Goal: Task Accomplishment & Management: Use online tool/utility

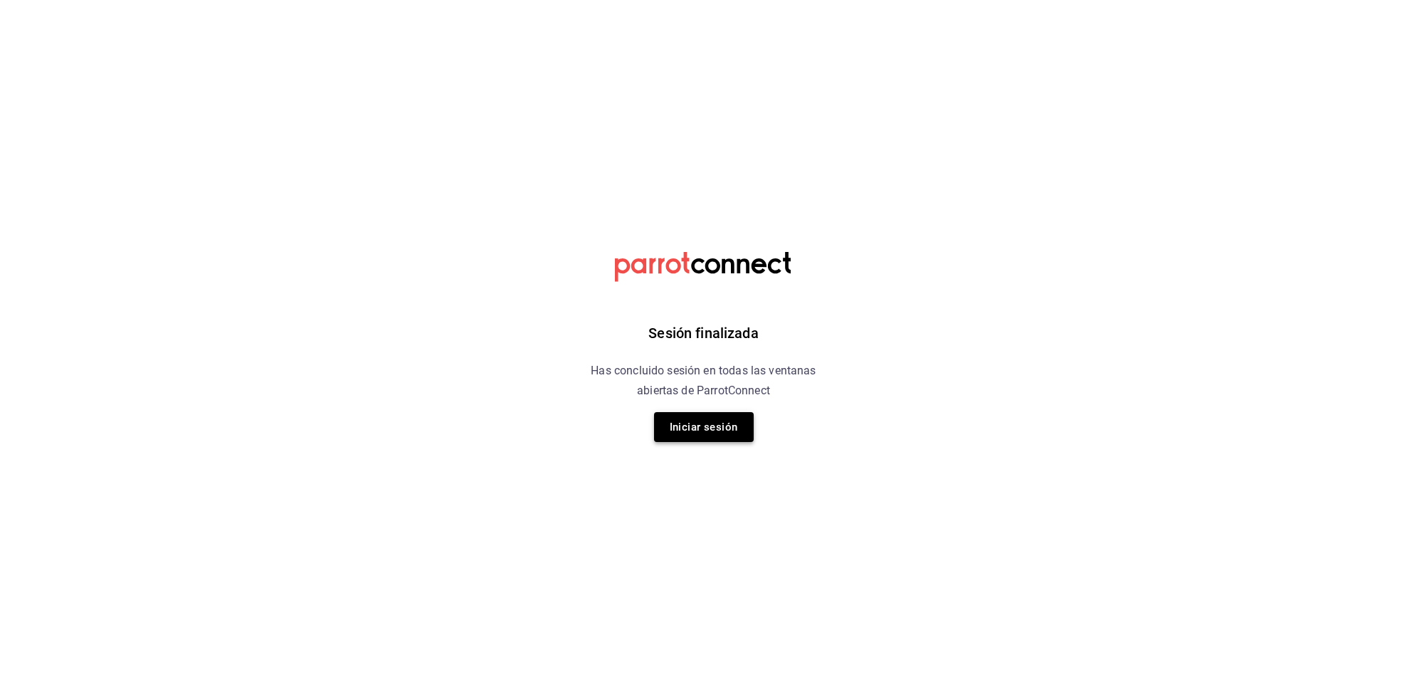
click at [714, 436] on button "Iniciar sesión" at bounding box center [704, 427] width 100 height 30
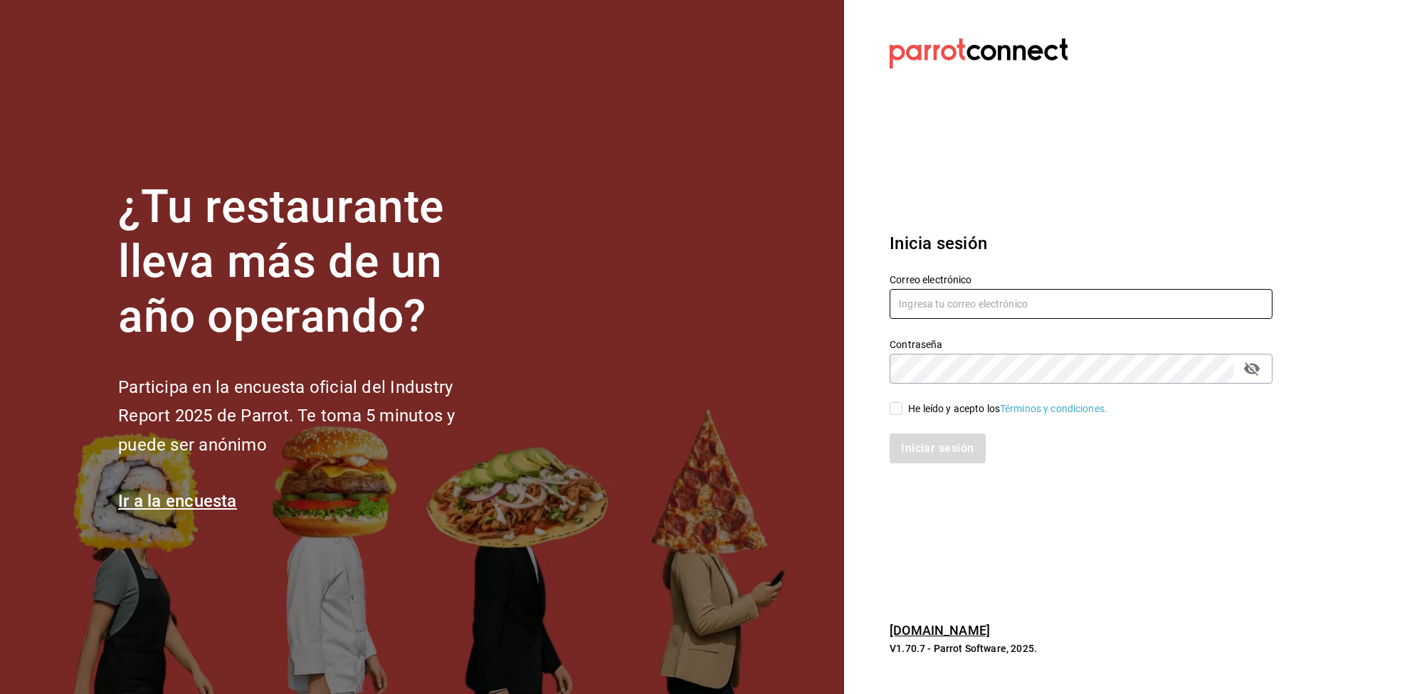
click at [1028, 307] on input "text" at bounding box center [1081, 304] width 383 height 30
type input "abel090289@gmail.com"
click at [890, 409] on input "He leído y acepto los Términos y condiciones." at bounding box center [896, 408] width 13 height 13
click at [946, 453] on div "Iniciar sesión" at bounding box center [1081, 448] width 383 height 30
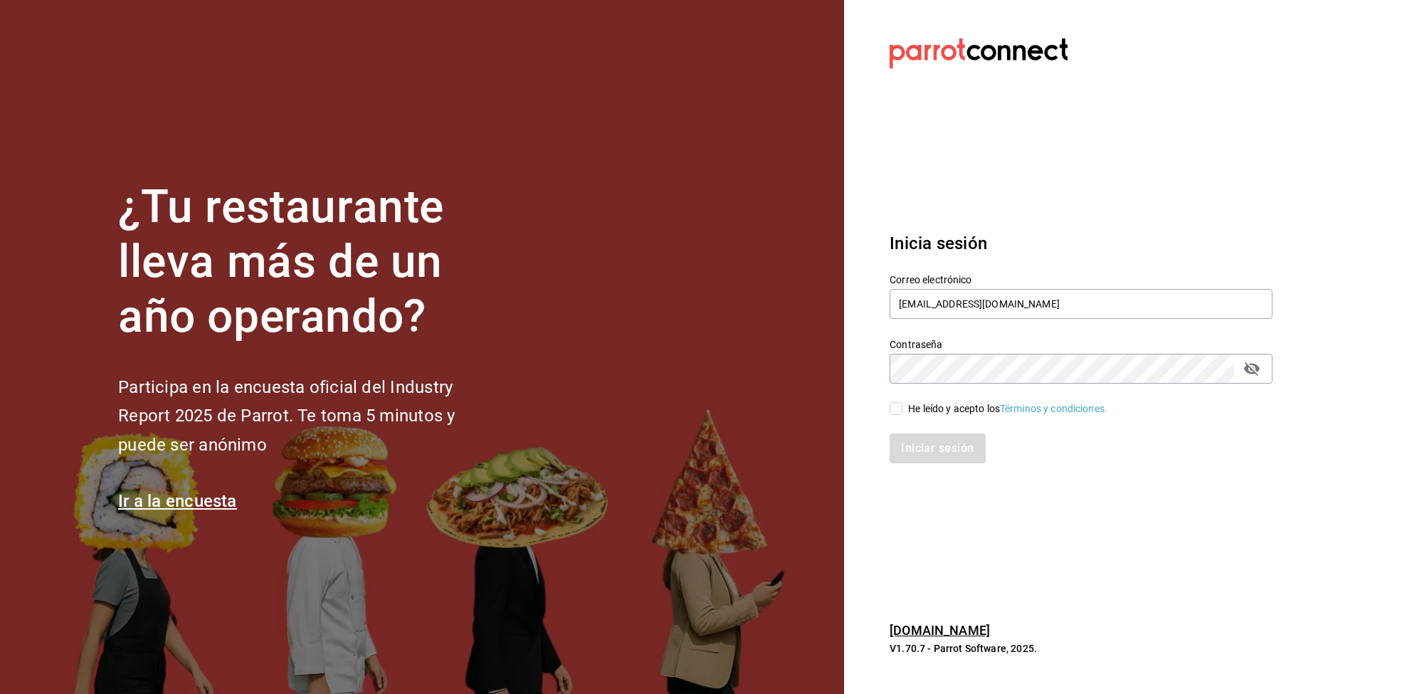
click at [890, 412] on input "He leído y acepto los Términos y condiciones." at bounding box center [896, 408] width 13 height 13
checkbox input "true"
click at [930, 449] on button "Iniciar sesión" at bounding box center [938, 448] width 97 height 30
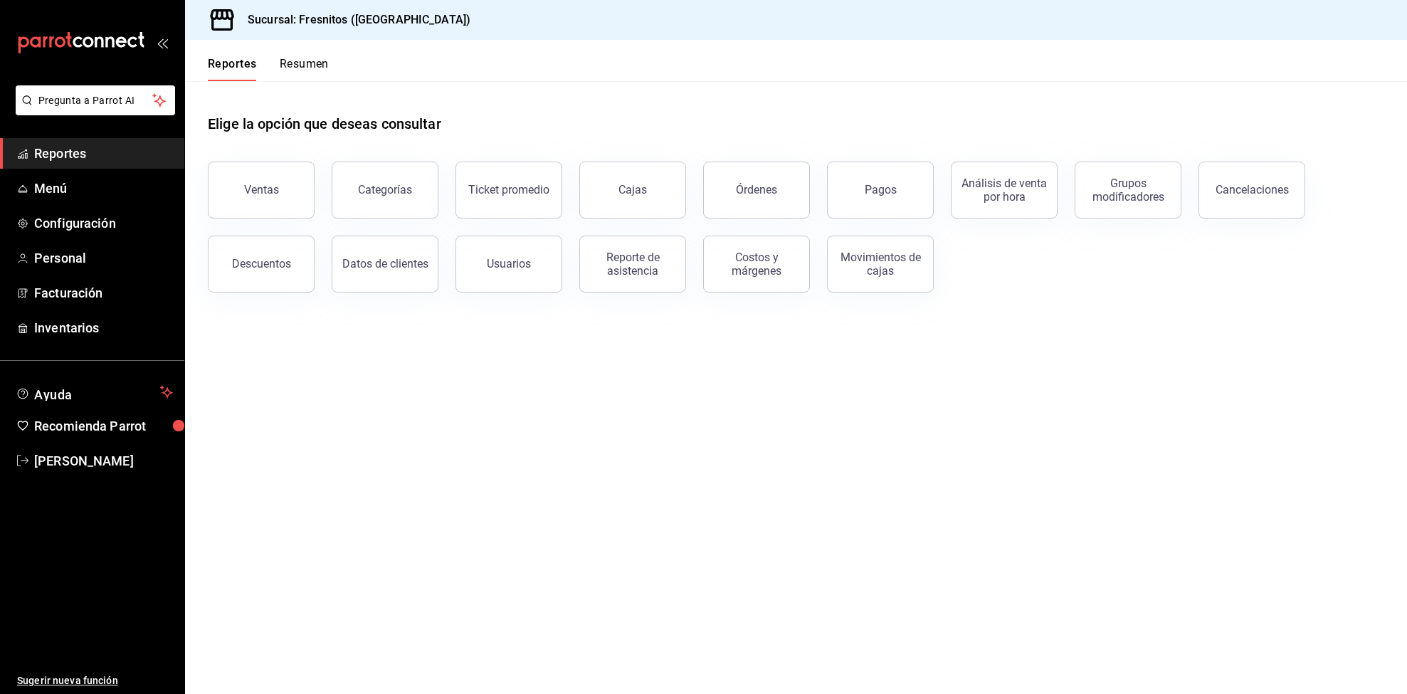
drag, startPoint x: 777, startPoint y: 207, endPoint x: 764, endPoint y: 255, distance: 49.4
click at [777, 207] on button "Órdenes" at bounding box center [756, 190] width 107 height 57
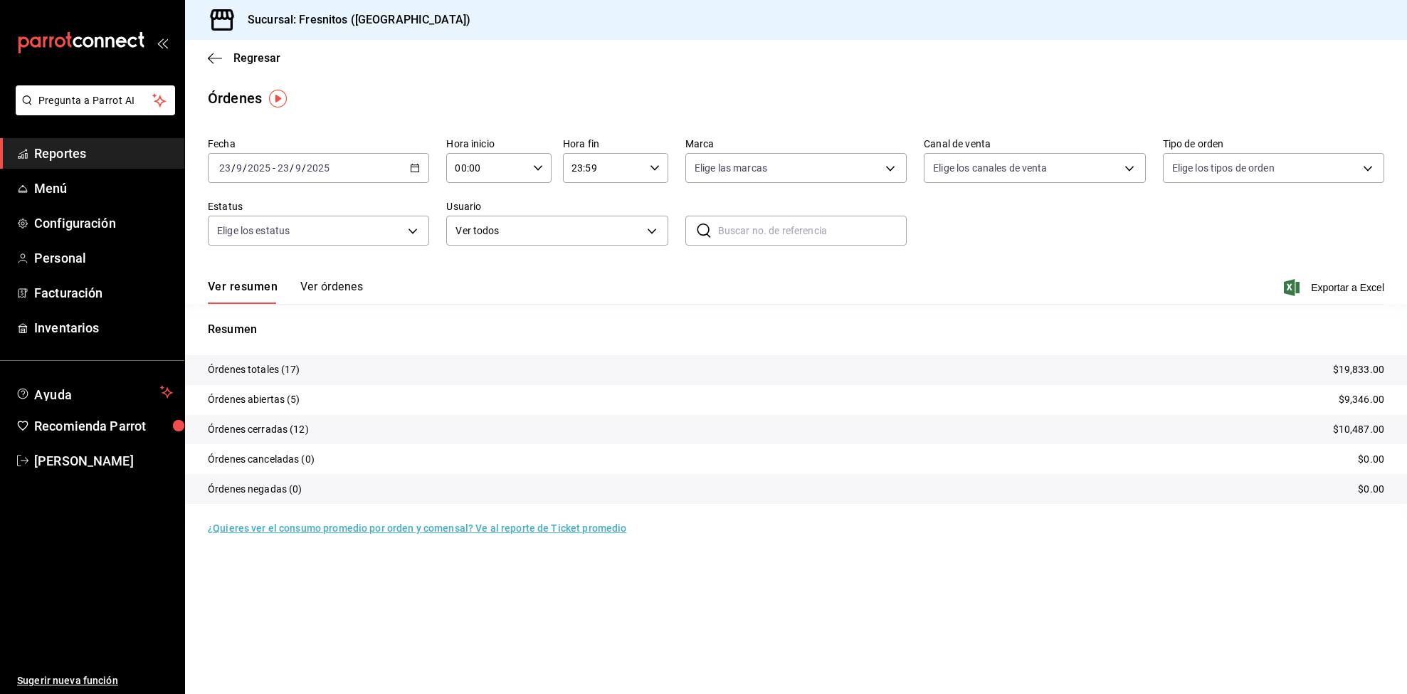
click at [419, 173] on icon "button" at bounding box center [415, 168] width 10 height 10
click at [236, 362] on li "Rango de fechas" at bounding box center [275, 371] width 133 height 32
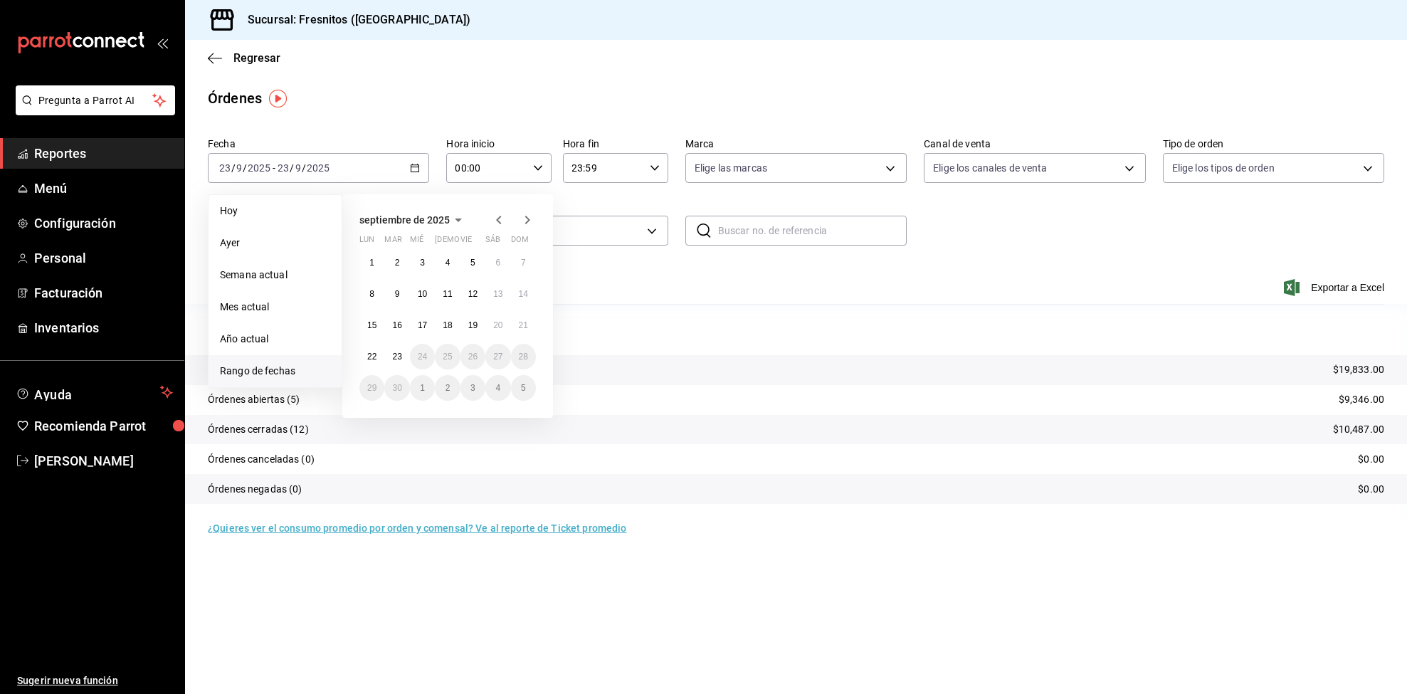
click at [498, 225] on icon "button" at bounding box center [498, 219] width 17 height 17
click at [530, 355] on button "27" at bounding box center [523, 362] width 25 height 26
click at [372, 389] on abbr "28" at bounding box center [371, 394] width 9 height 10
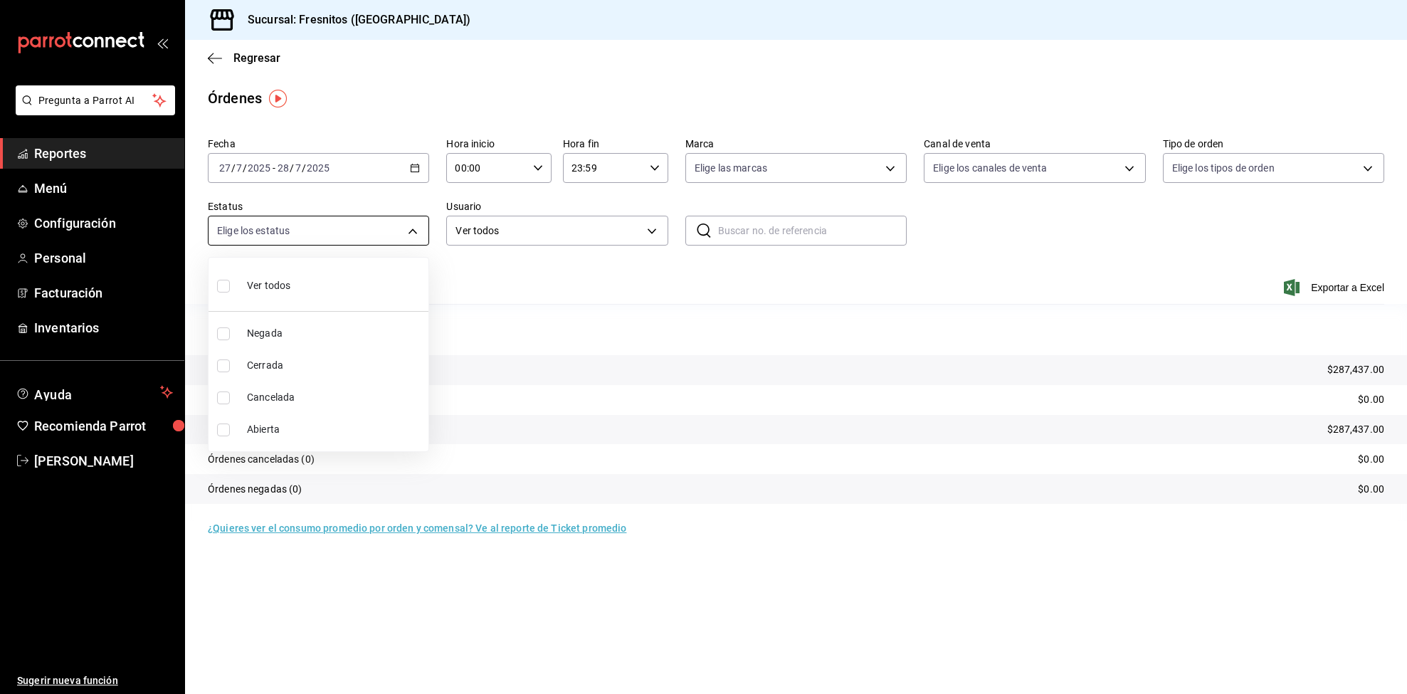
click at [387, 231] on body "Pregunta a Parrot AI Reportes Menú Configuración Personal Facturación Inventari…" at bounding box center [703, 347] width 1407 height 694
click at [387, 231] on div at bounding box center [703, 347] width 1407 height 694
click at [387, 231] on body "Pregunta a Parrot AI Reportes Menú Configuración Personal Facturación Inventari…" at bounding box center [703, 347] width 1407 height 694
click at [387, 231] on div at bounding box center [703, 347] width 1407 height 694
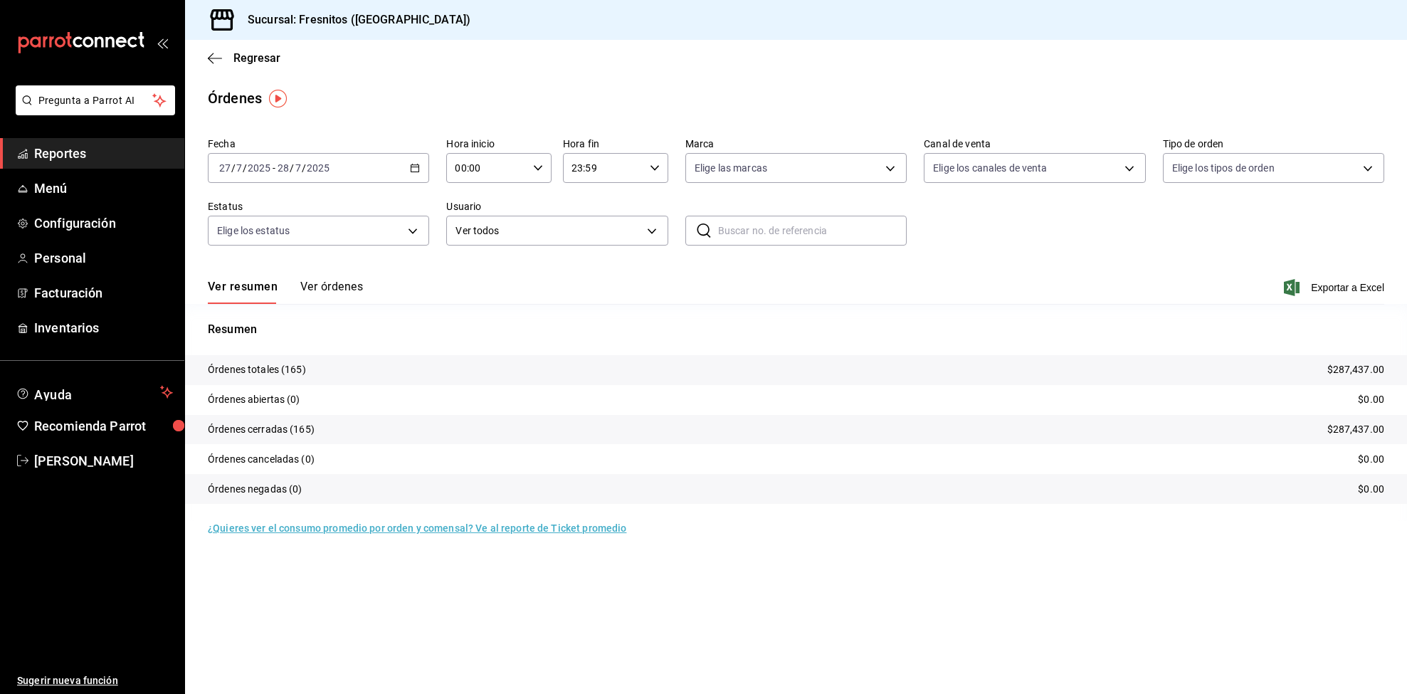
click at [387, 229] on body "Pregunta a Parrot AI Reportes Menú Configuración Personal Facturación Inventari…" at bounding box center [703, 347] width 1407 height 694
click at [334, 370] on span "Cerrada" at bounding box center [335, 365] width 176 height 15
type input "FINISHED"
checkbox input "true"
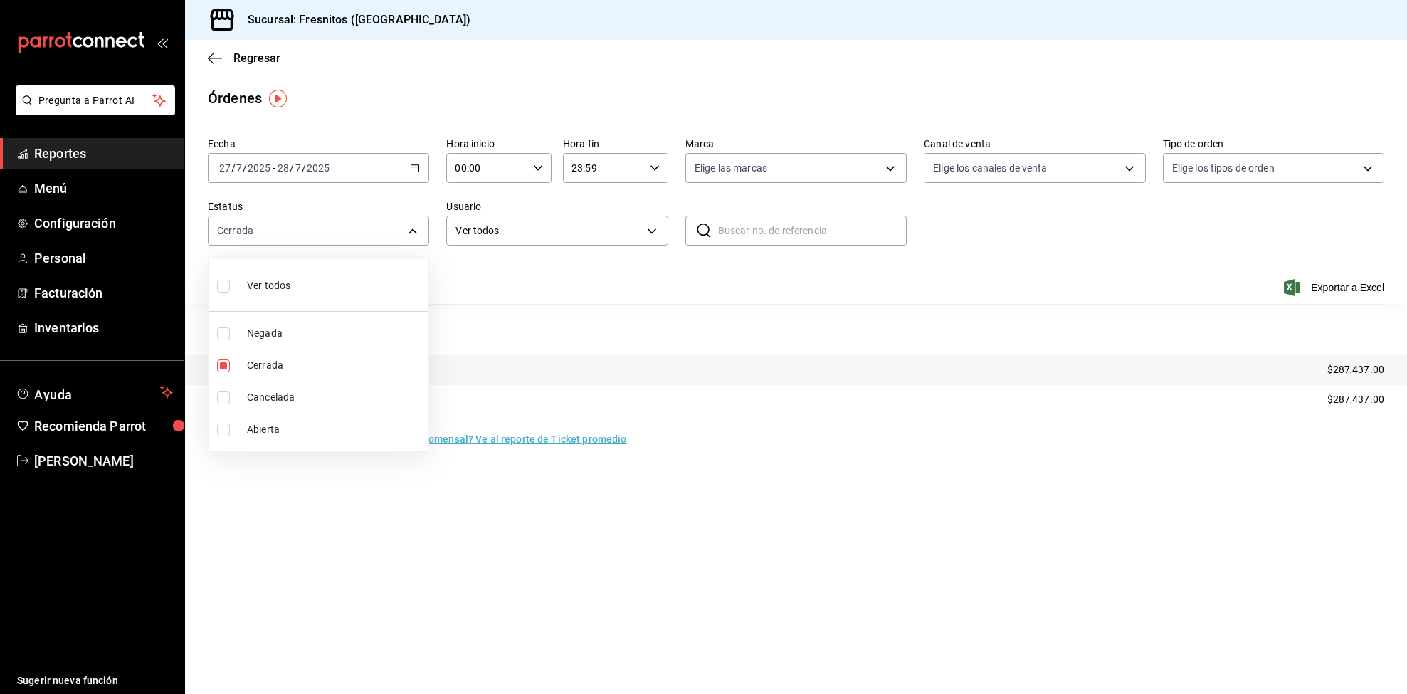
click at [611, 235] on div at bounding box center [703, 347] width 1407 height 694
click at [620, 233] on body "Pregunta a Parrot AI Reportes Menú Configuración Personal Facturación Inventari…" at bounding box center [703, 347] width 1407 height 694
click at [622, 231] on body "Pregunta a Parrot AI Reportes Menú Configuración Personal Facturación Inventari…" at bounding box center [703, 347] width 1407 height 694
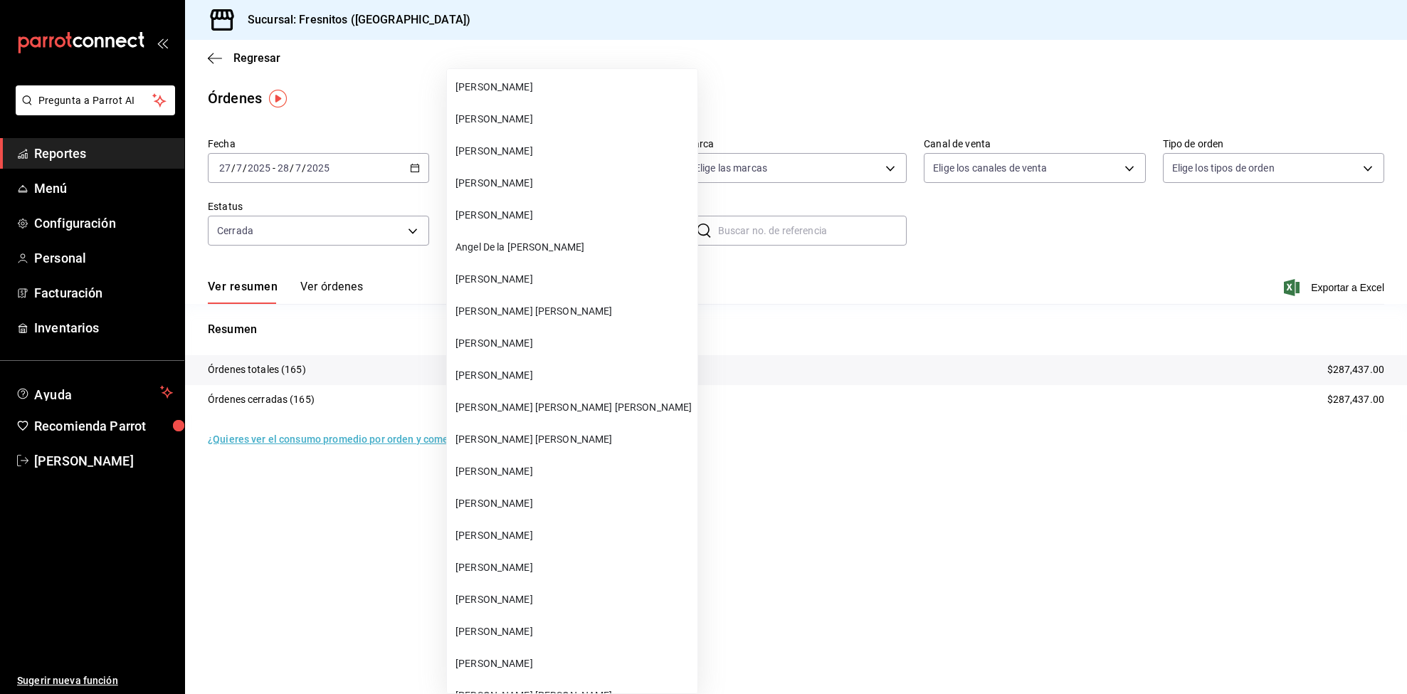
scroll to position [4057, 0]
click at [589, 464] on span "[PERSON_NAME]" at bounding box center [574, 471] width 236 height 15
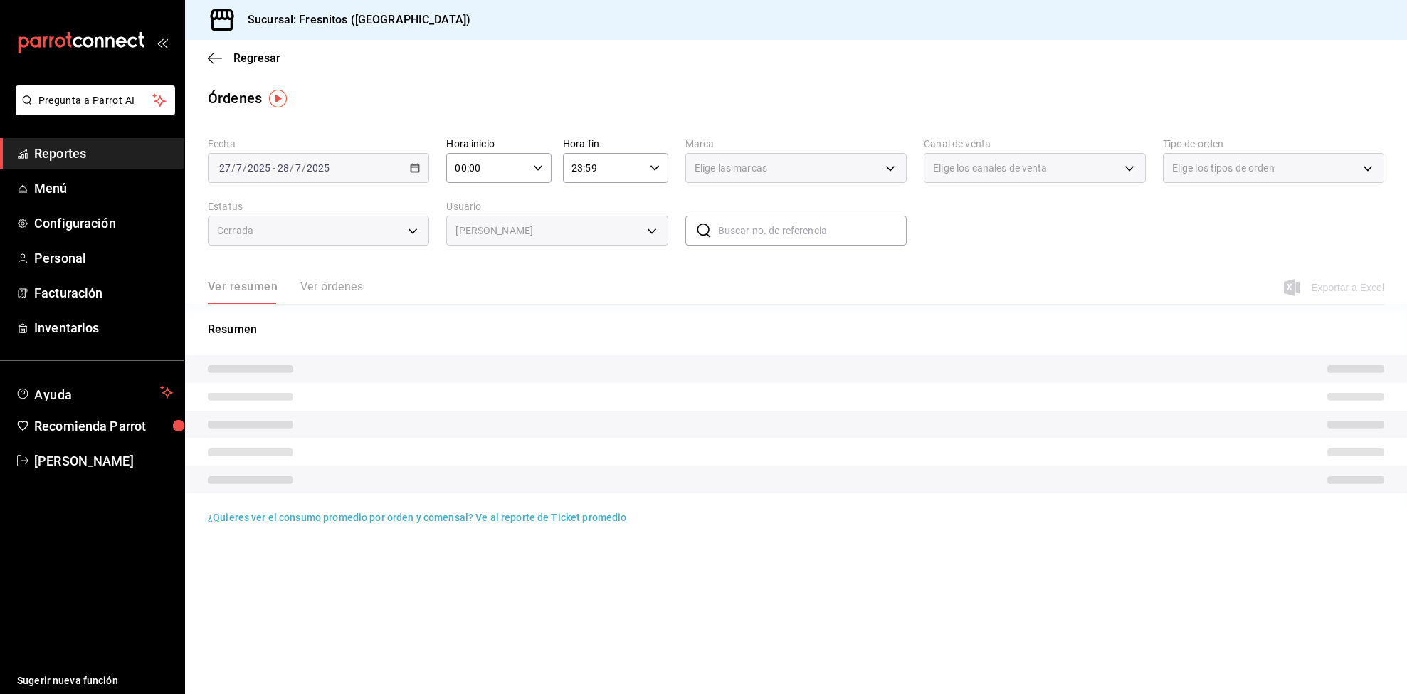
type input "c6acf8f7-91f9-4dfd-ab39-b0889e0b5df0"
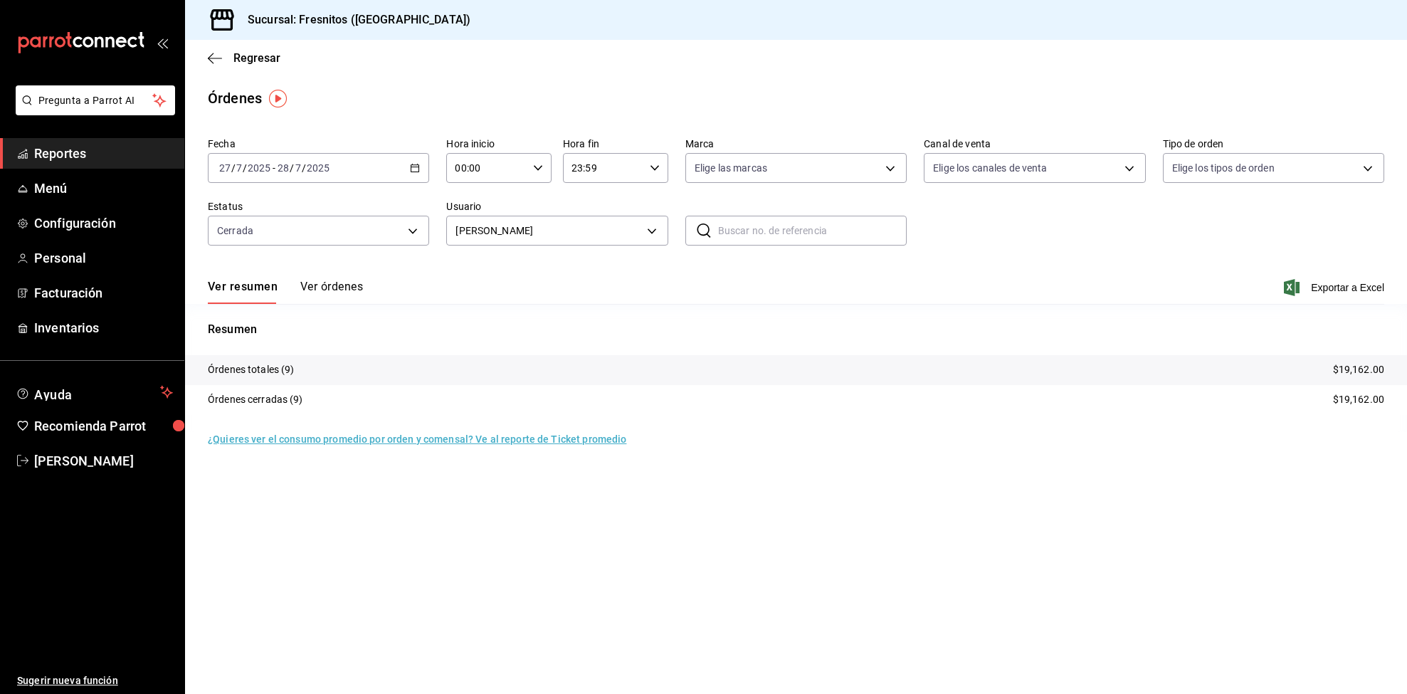
click at [354, 293] on button "Ver órdenes" at bounding box center [331, 292] width 63 height 24
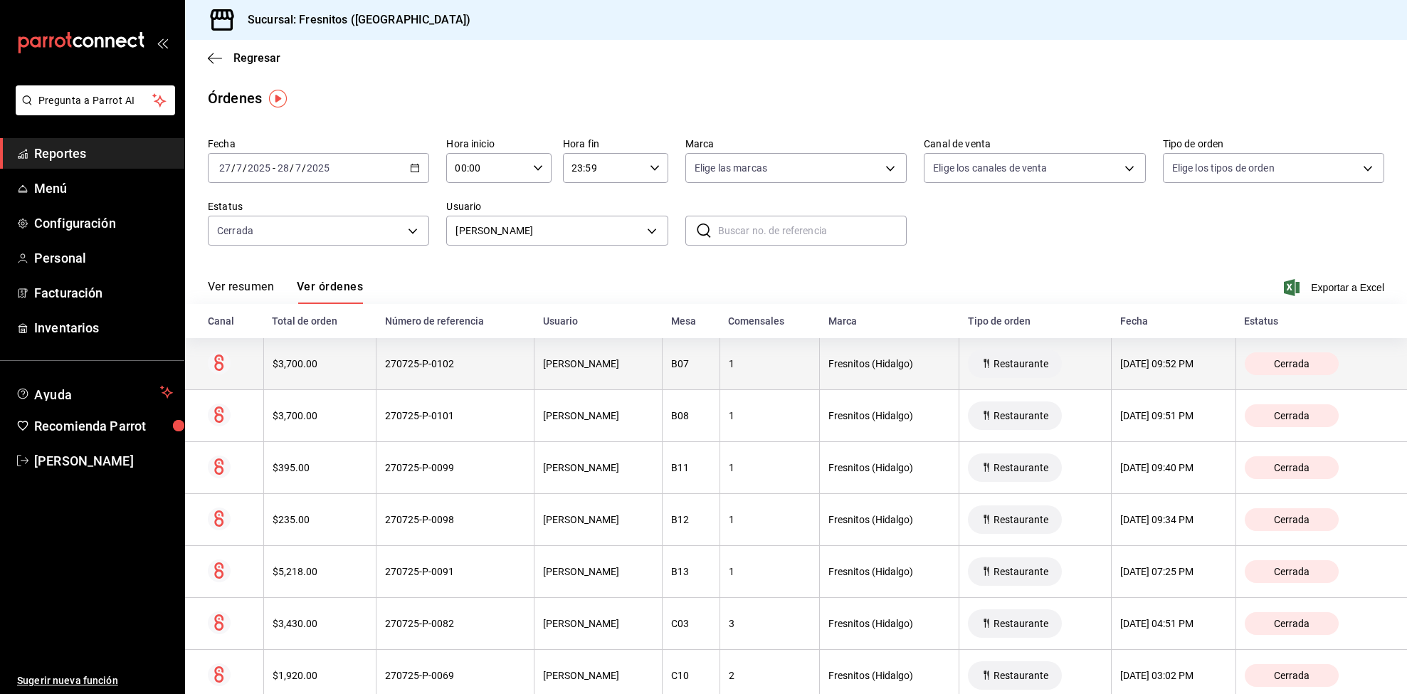
click at [500, 361] on div "270725-P-0102" at bounding box center [455, 363] width 140 height 11
click at [302, 359] on div "$3,700.00" at bounding box center [320, 363] width 95 height 11
click at [596, 363] on div "[PERSON_NAME]" at bounding box center [598, 363] width 110 height 11
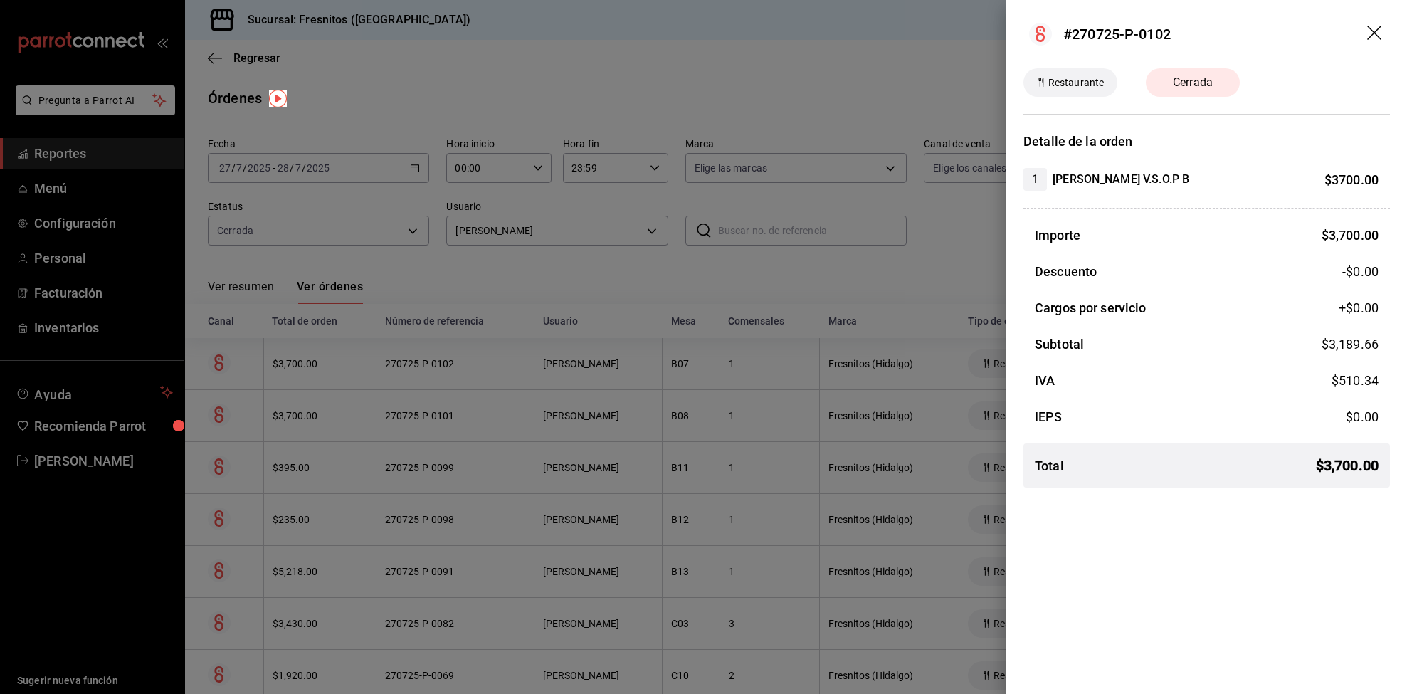
click at [1371, 32] on icon "drag" at bounding box center [1375, 34] width 17 height 17
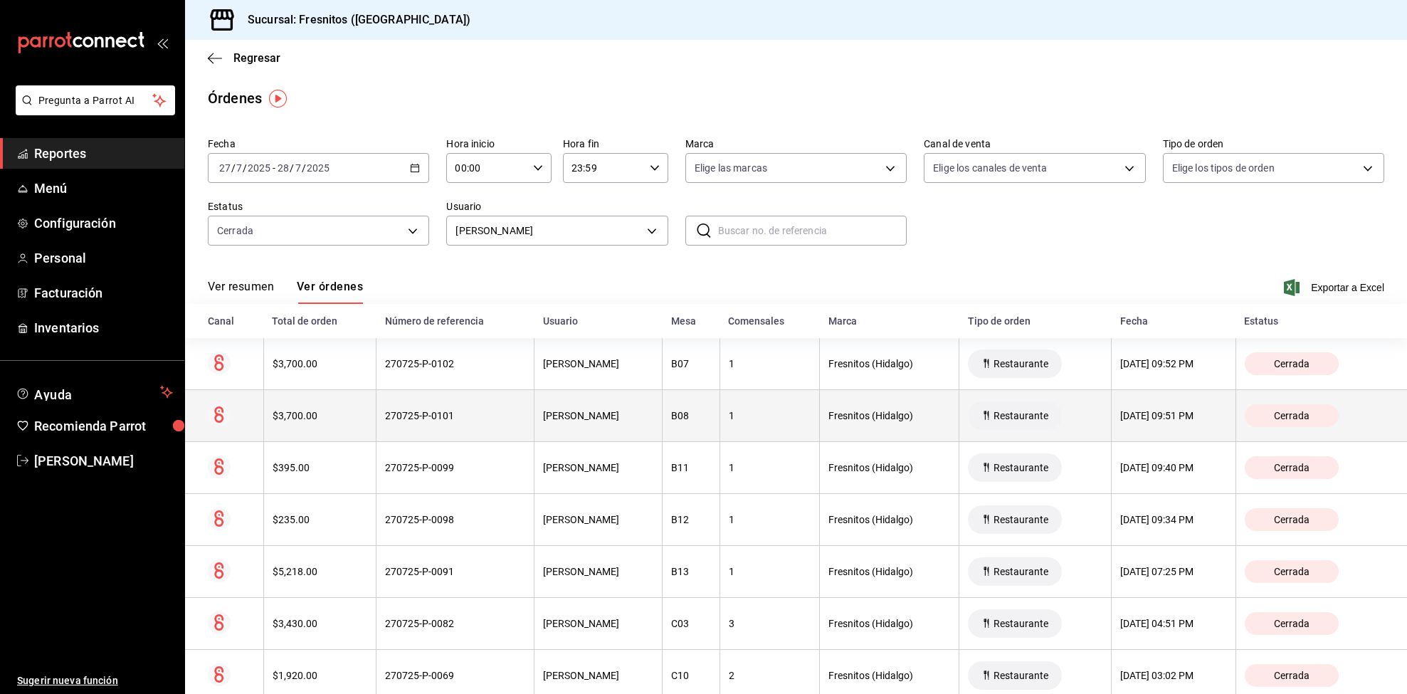
click at [399, 411] on div "270725-P-0101" at bounding box center [455, 415] width 140 height 11
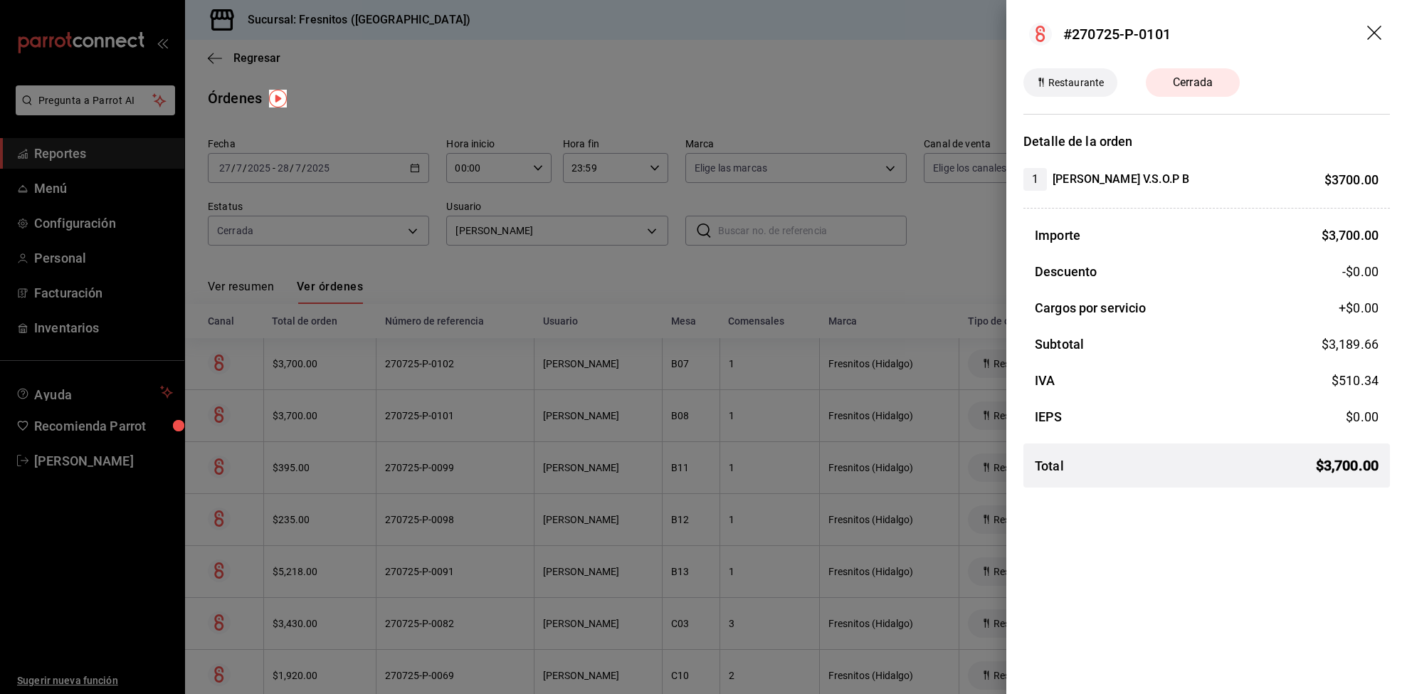
click at [1087, 84] on span "Restaurante" at bounding box center [1076, 82] width 67 height 15
click at [1184, 82] on span "Cerrada" at bounding box center [1193, 82] width 57 height 17
click at [1373, 36] on icon "drag" at bounding box center [1375, 34] width 17 height 17
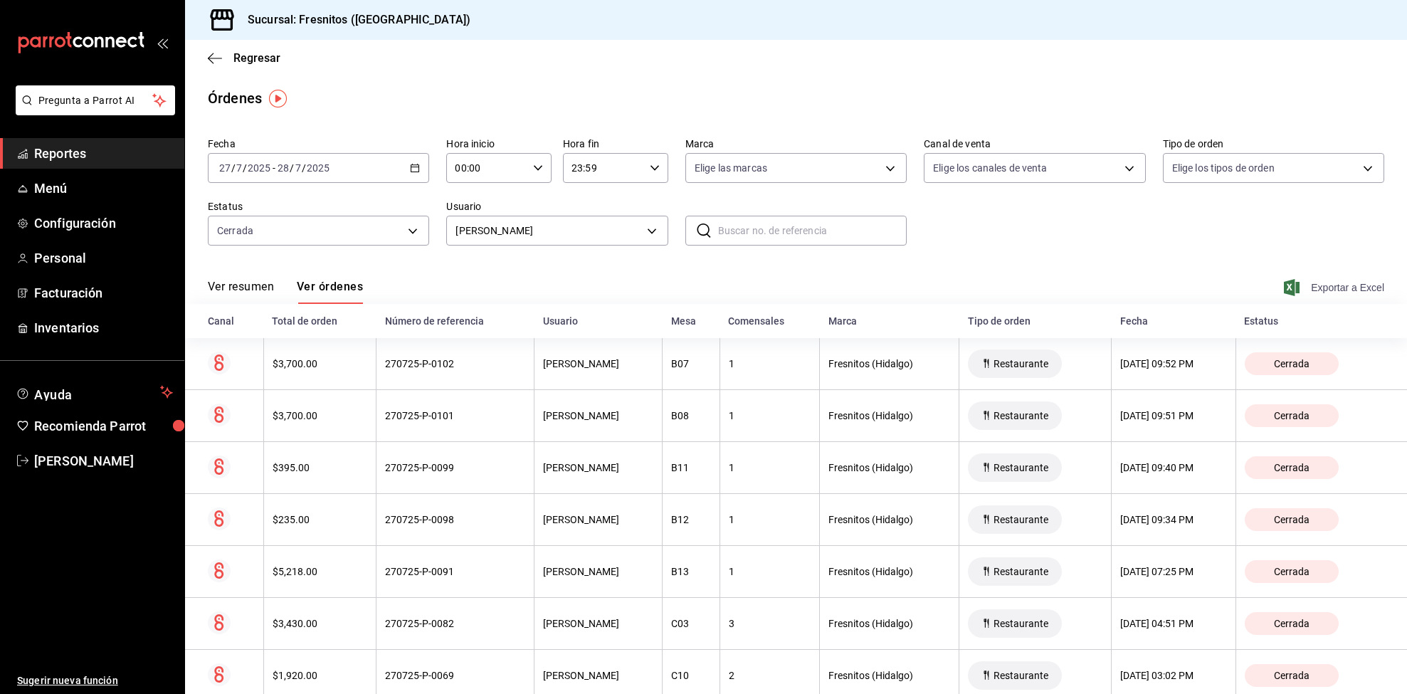
click at [1342, 295] on span "Exportar a Excel" at bounding box center [1336, 287] width 98 height 17
drag, startPoint x: 1194, startPoint y: 252, endPoint x: 1197, endPoint y: 263, distance: 11.6
click at [1197, 263] on div "Fecha [DATE] [DATE] - [DATE] [DATE] Hora inicio 00:00 Hora inicio Hora fin 23:5…" at bounding box center [796, 472] width 1222 height 680
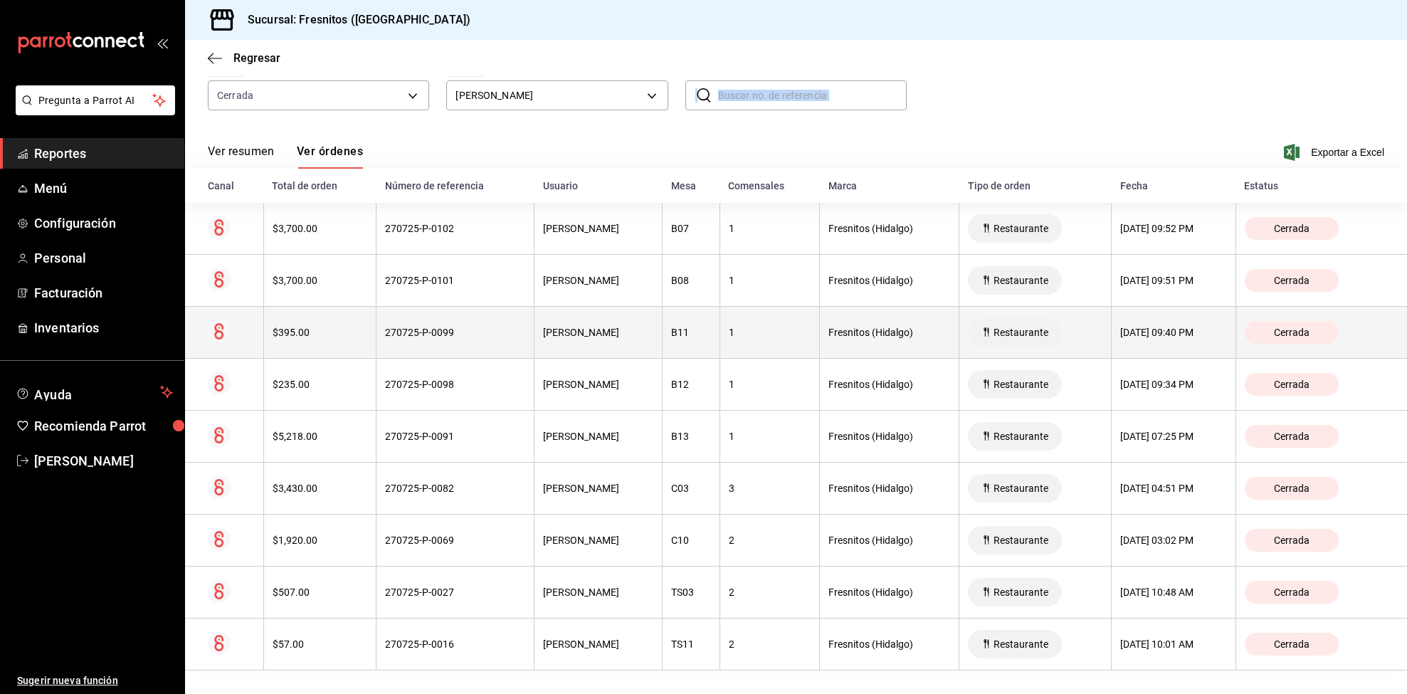
scroll to position [143, 0]
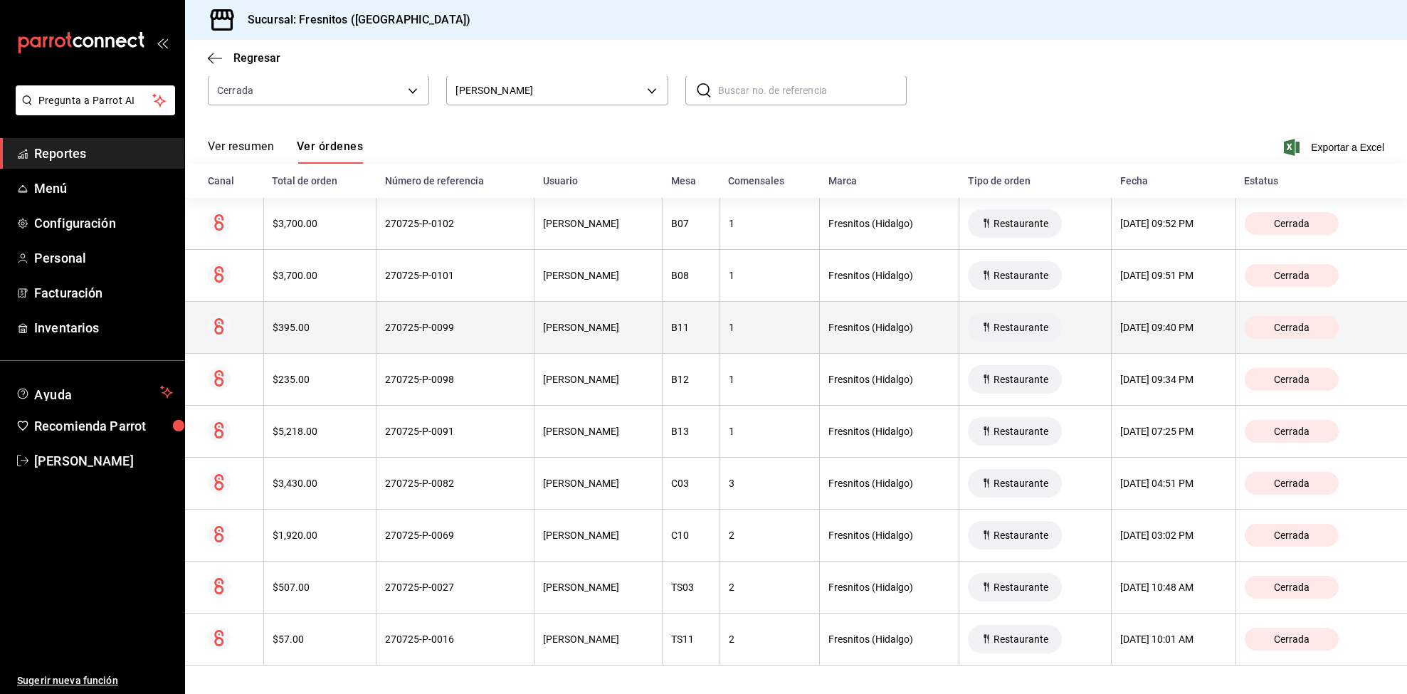
click at [671, 331] on div "B11" at bounding box center [690, 327] width 39 height 11
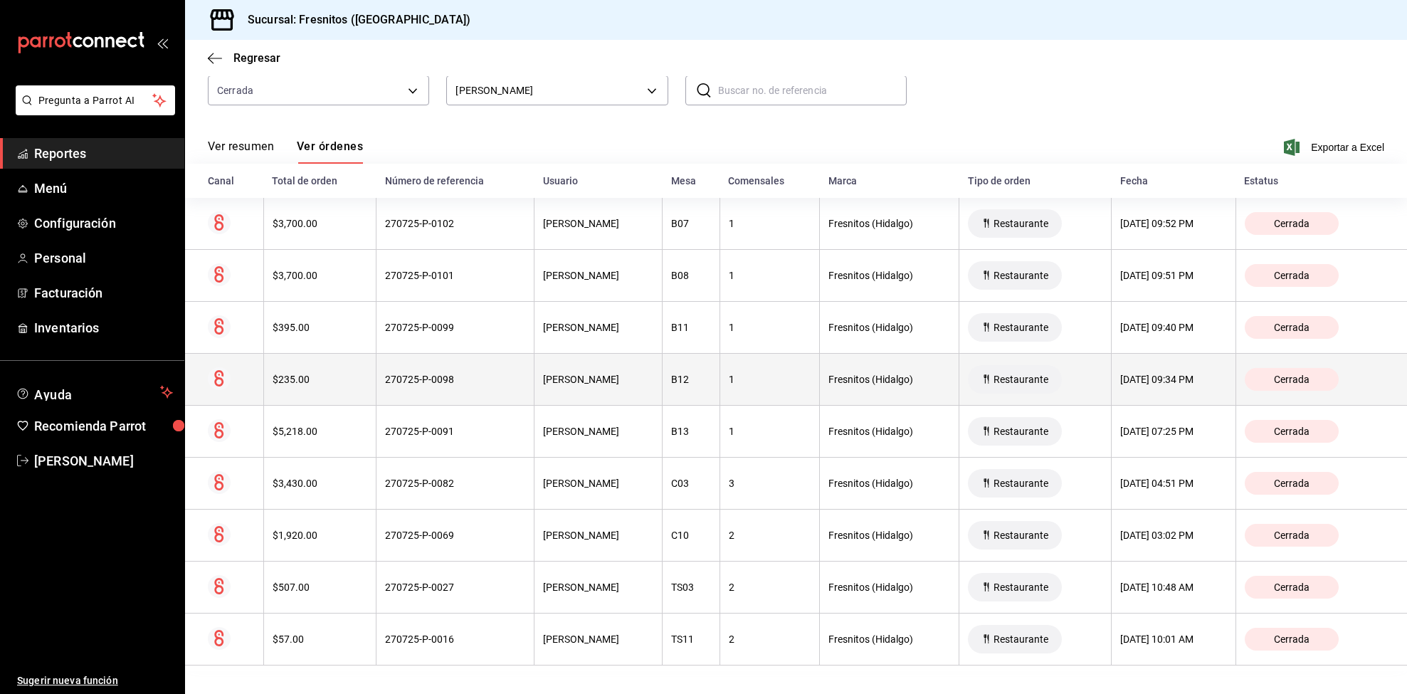
click at [543, 379] on div "[PERSON_NAME]" at bounding box center [598, 379] width 110 height 11
click at [222, 374] on circle at bounding box center [219, 378] width 23 height 23
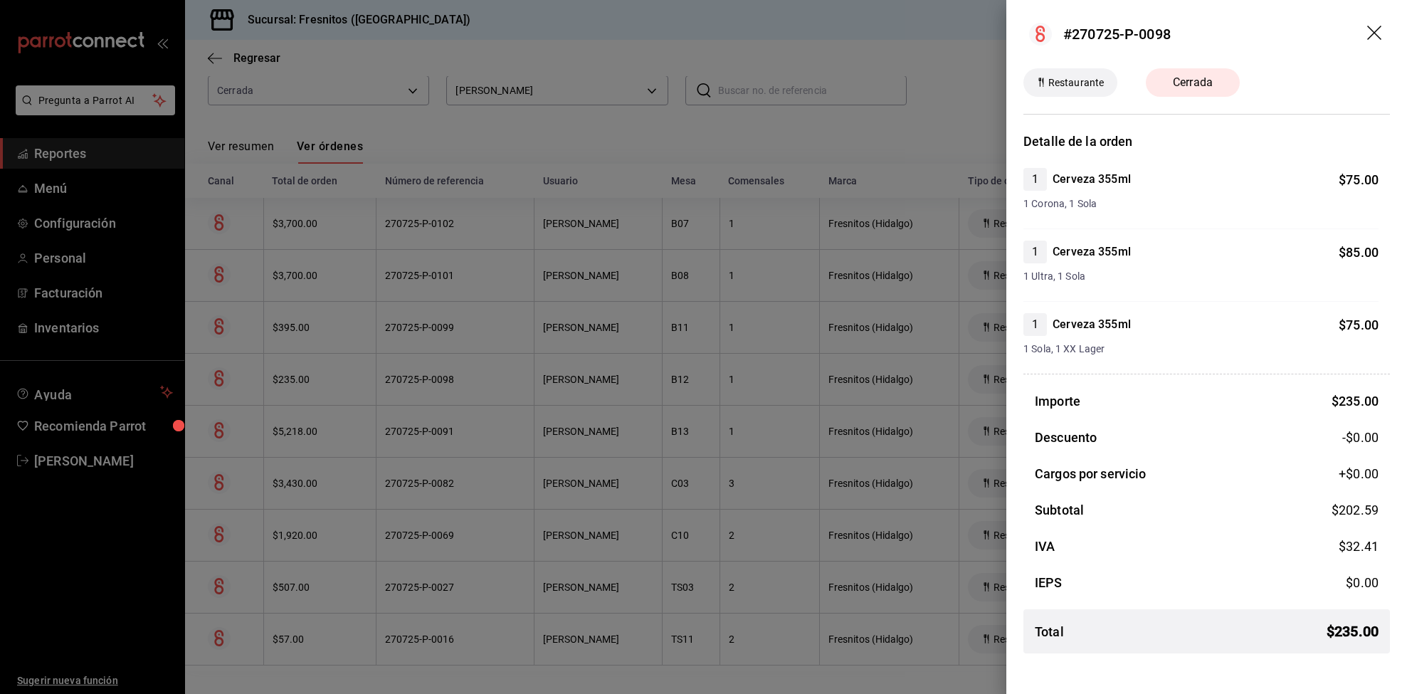
click at [1380, 28] on icon "drag" at bounding box center [1375, 34] width 17 height 17
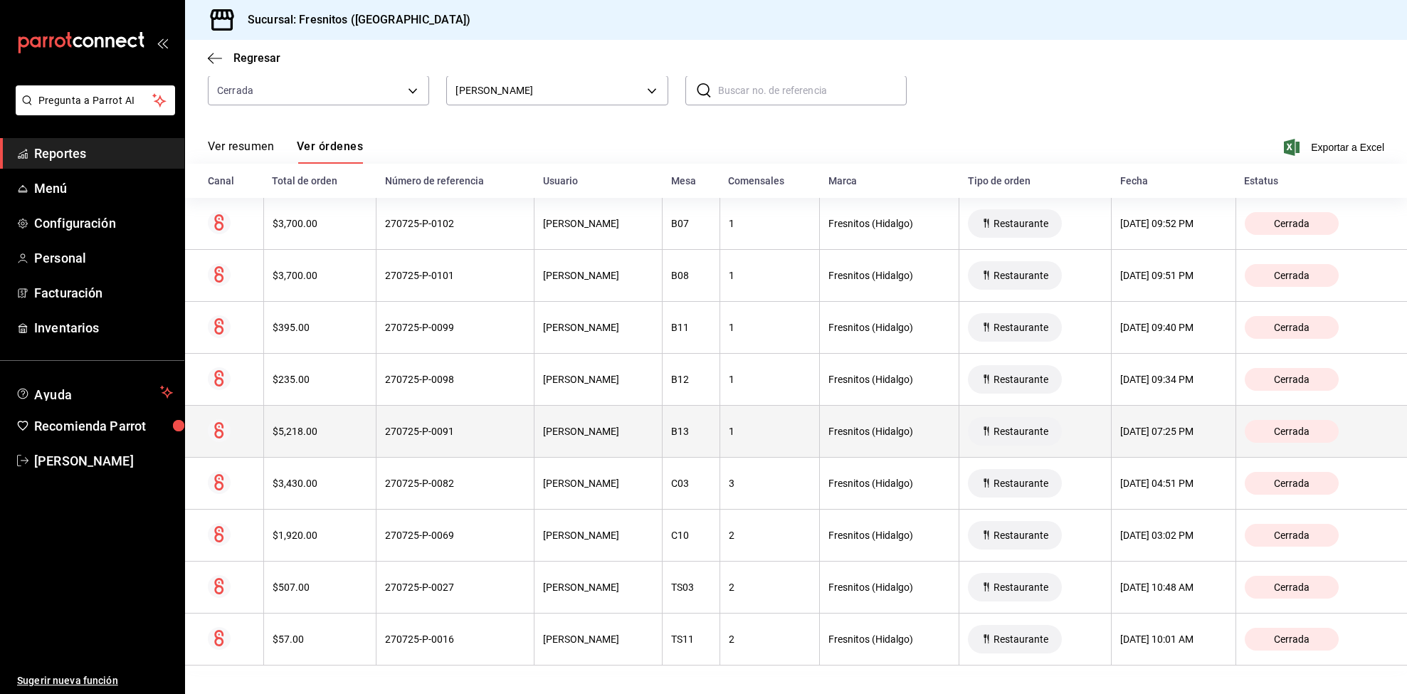
click at [273, 431] on div "$5,218.00" at bounding box center [320, 431] width 95 height 11
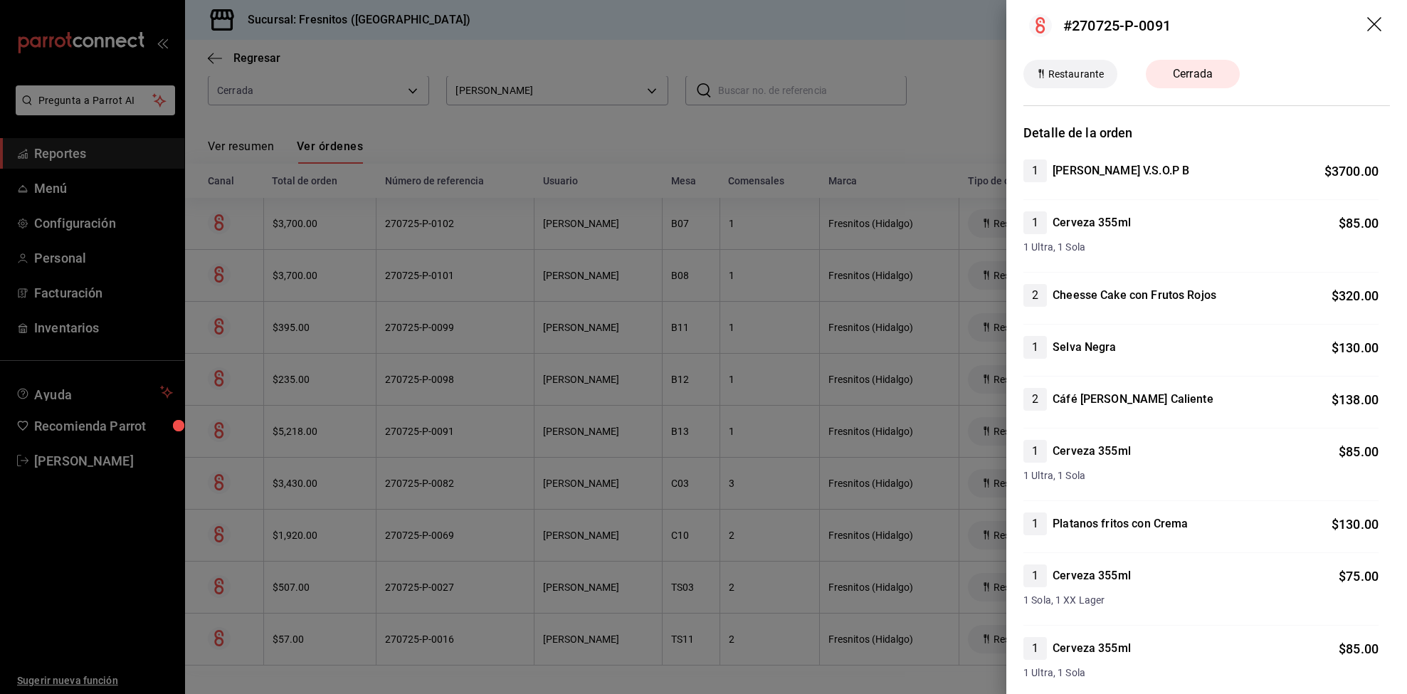
scroll to position [0, 0]
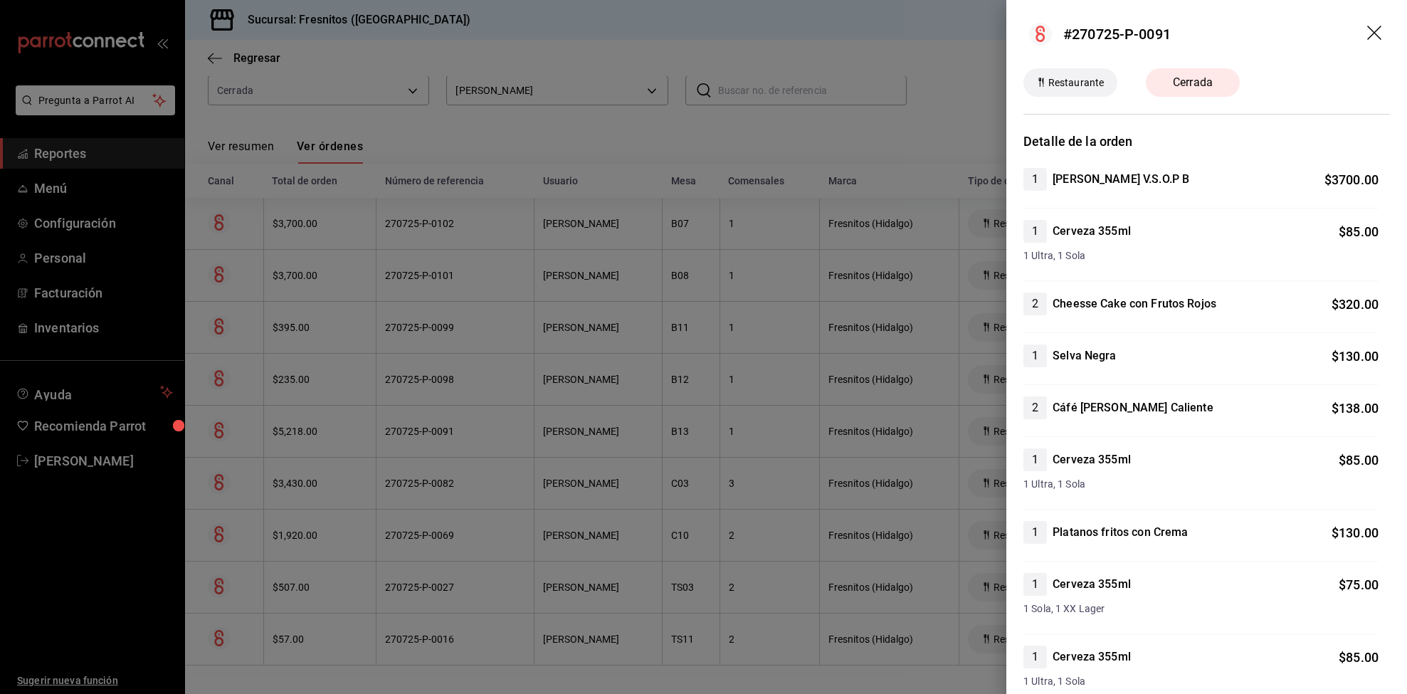
click at [1367, 41] on icon "drag" at bounding box center [1375, 34] width 17 height 17
click at [1360, 41] on header "#270725-P-0091" at bounding box center [1206, 34] width 401 height 68
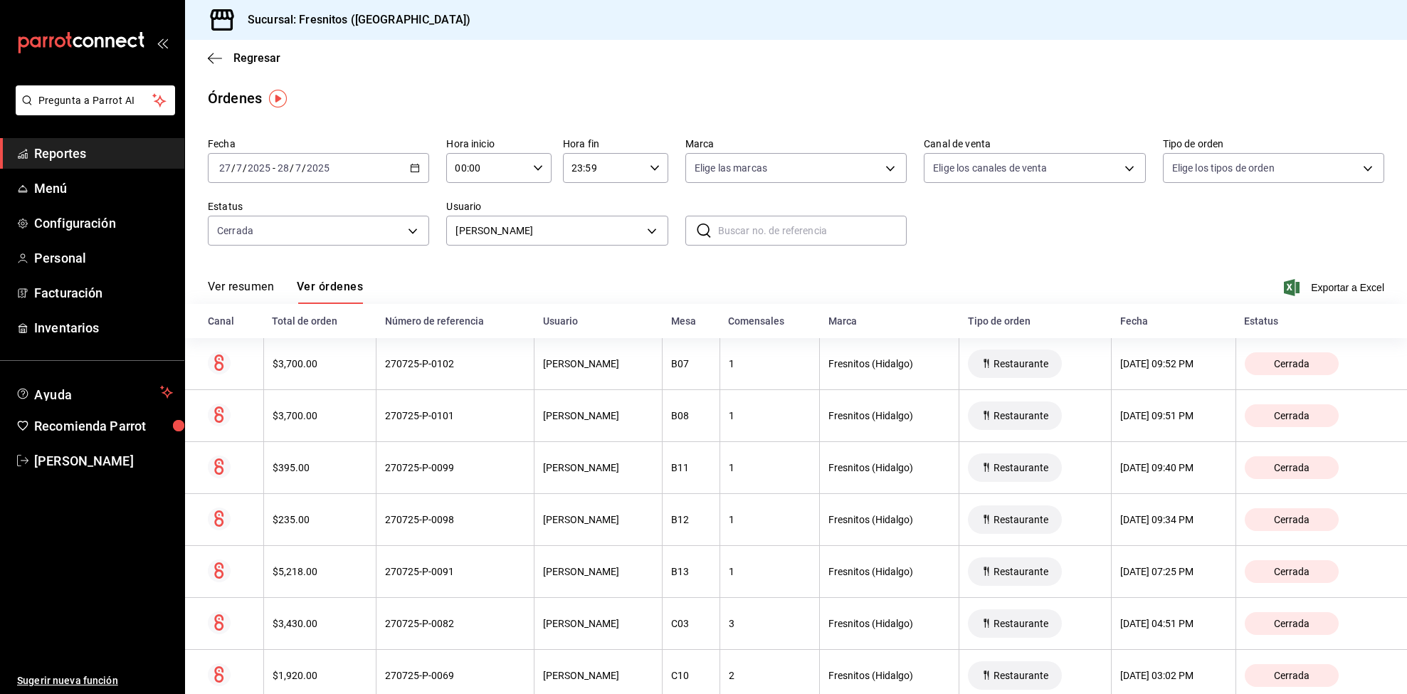
click at [253, 283] on button "Ver resumen" at bounding box center [241, 292] width 66 height 24
click at [253, 283] on div "Ver resumen Ver órdenes" at bounding box center [285, 292] width 155 height 24
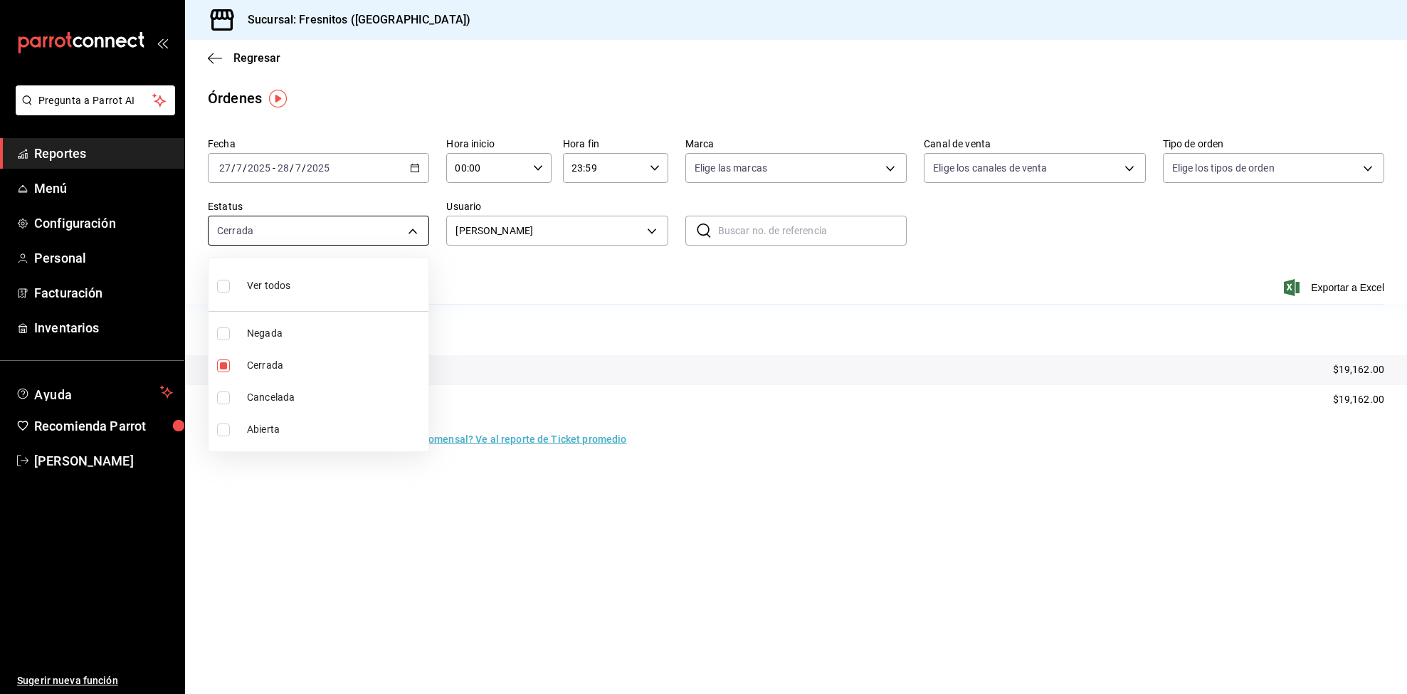
click at [342, 219] on body "Pregunta a Parrot AI Reportes Menú Configuración Personal Facturación Inventari…" at bounding box center [703, 347] width 1407 height 694
click at [263, 396] on span "Cancelada" at bounding box center [335, 397] width 176 height 15
type input "FINISHED,CANCELED"
checkbox input "true"
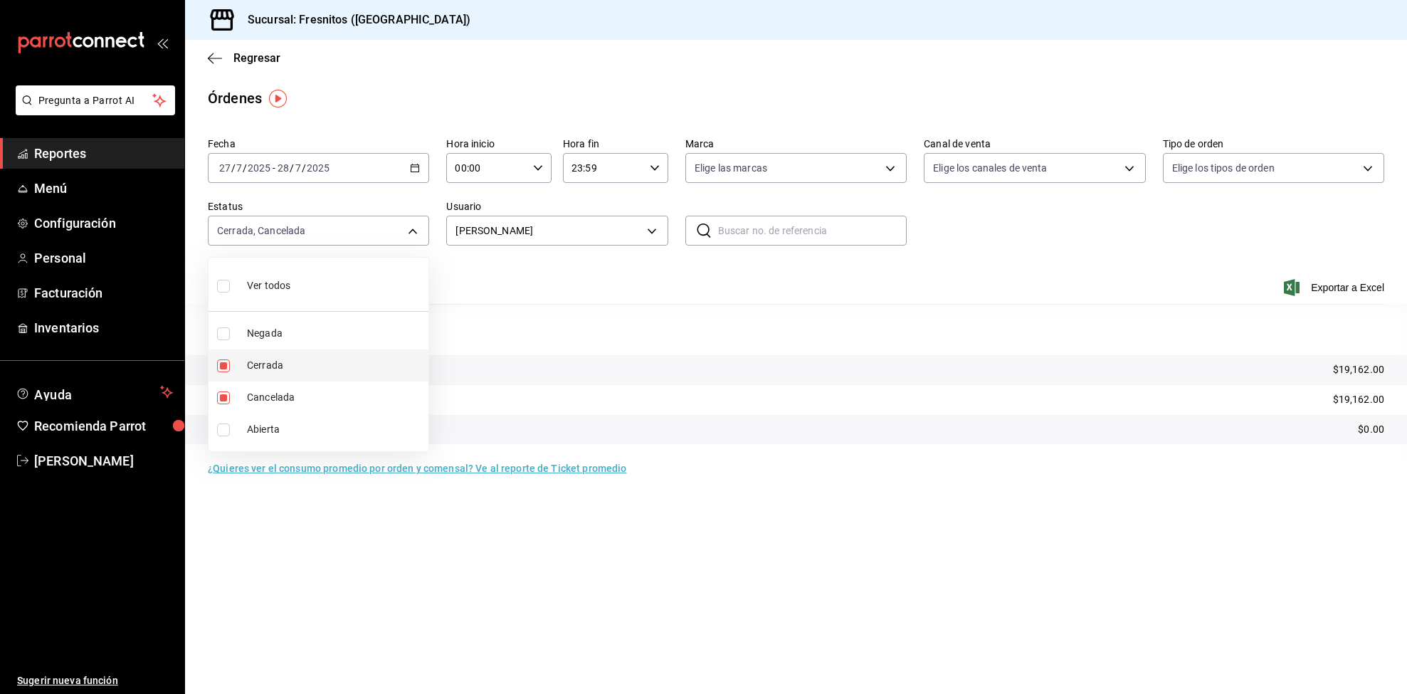
click at [226, 362] on input "checkbox" at bounding box center [223, 365] width 13 height 13
checkbox input "false"
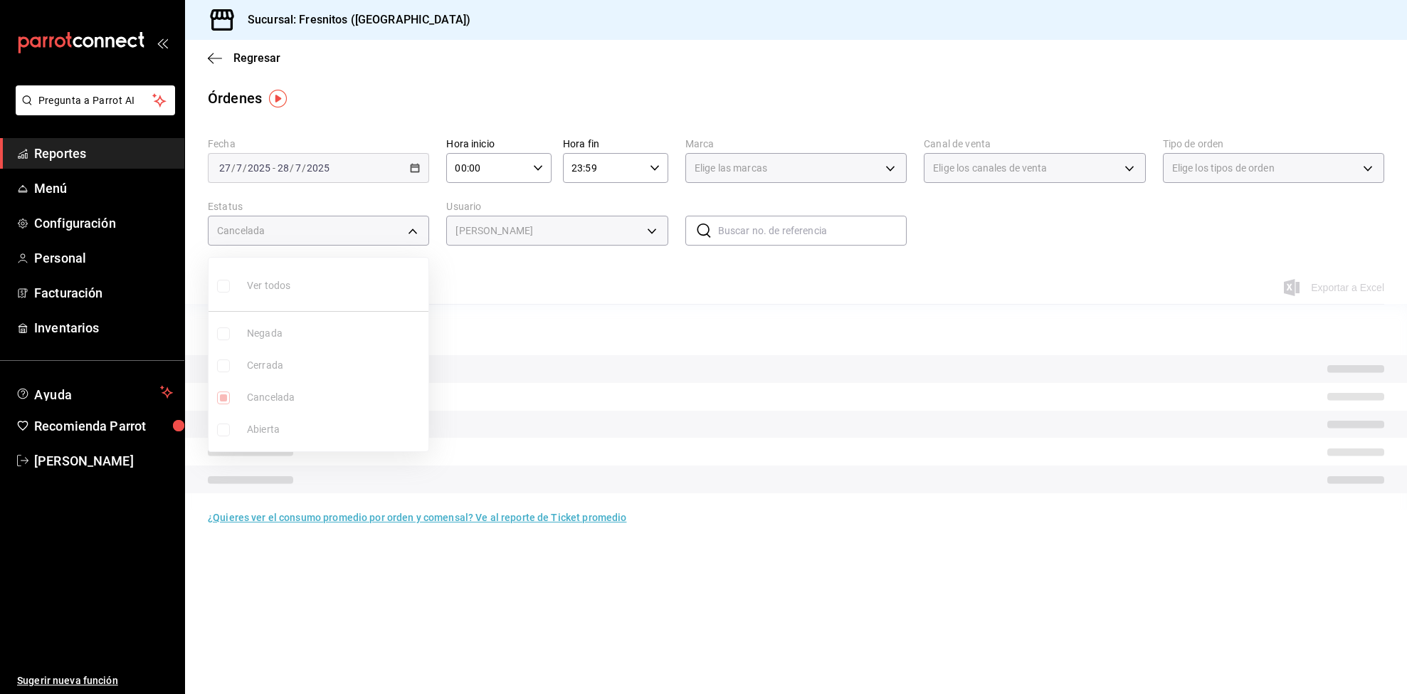
type input "CANCELED"
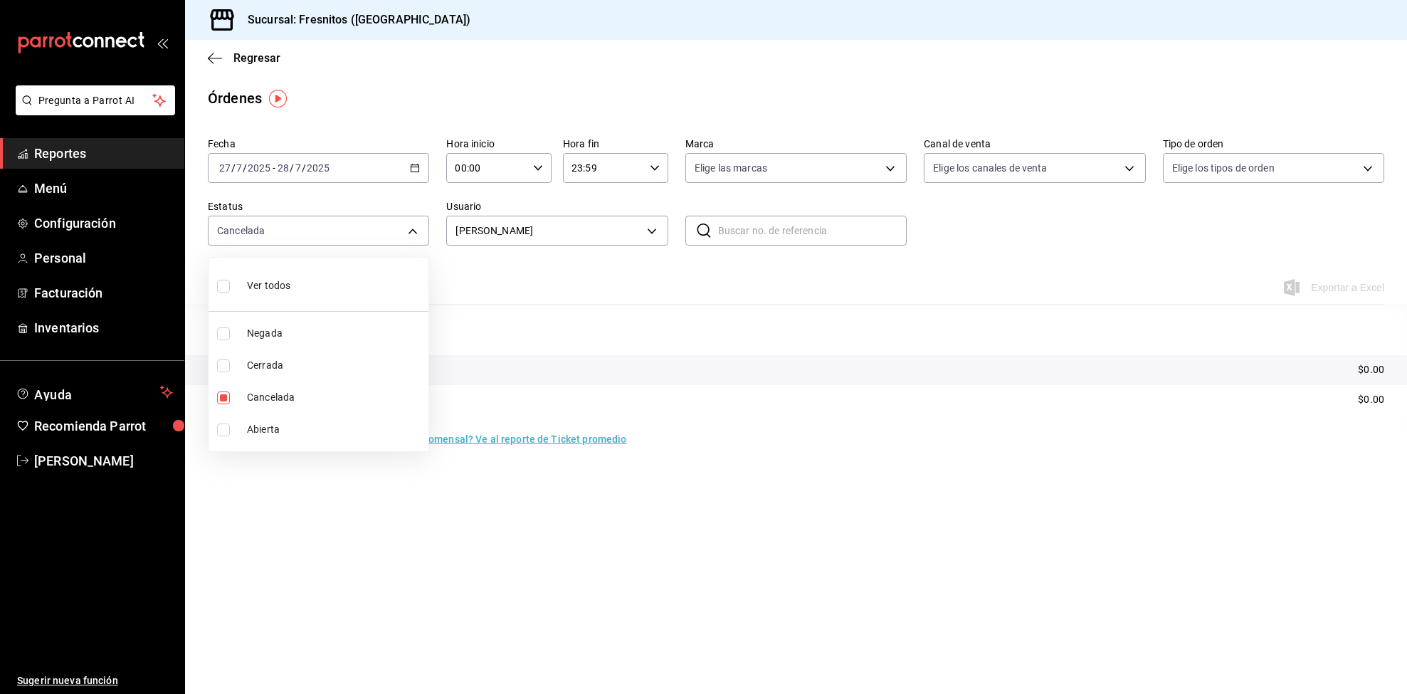
click at [592, 227] on div at bounding box center [703, 347] width 1407 height 694
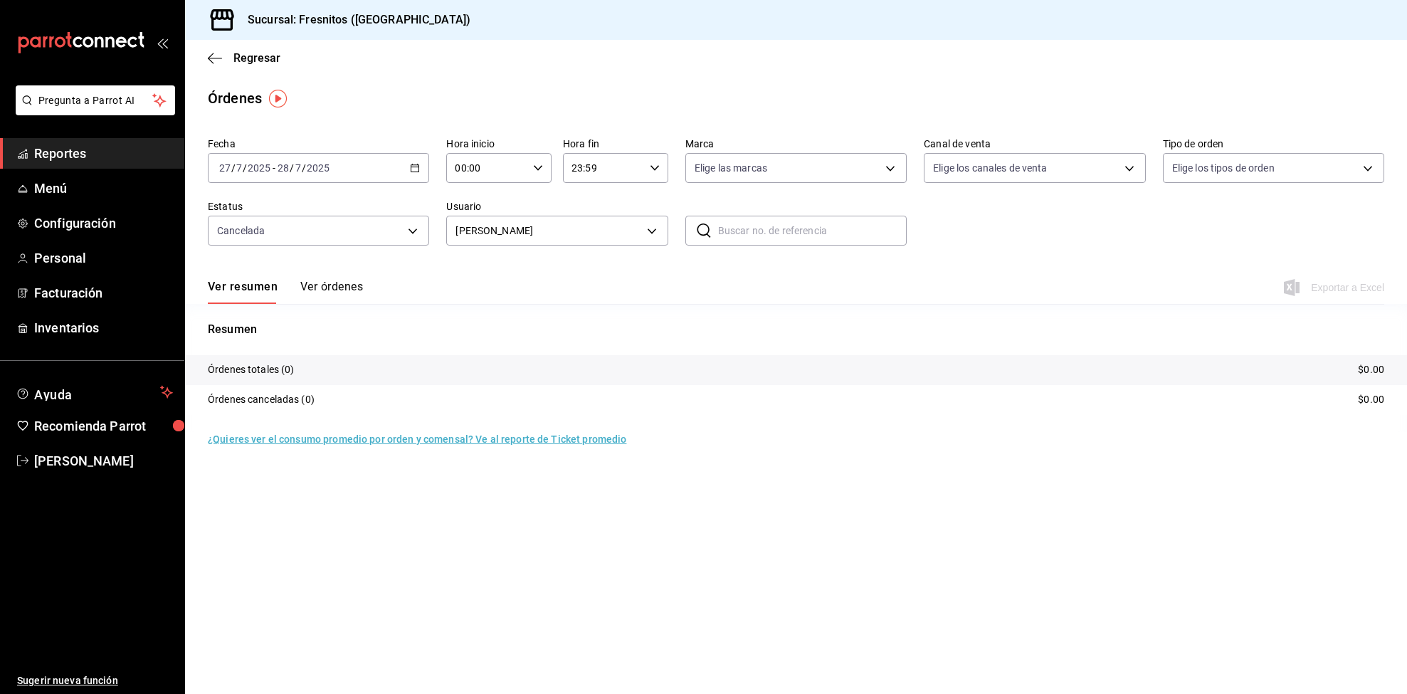
click at [594, 227] on body "Pregunta a Parrot AI Reportes Menú Configuración Personal Facturación Inventari…" at bounding box center [703, 347] width 1407 height 694
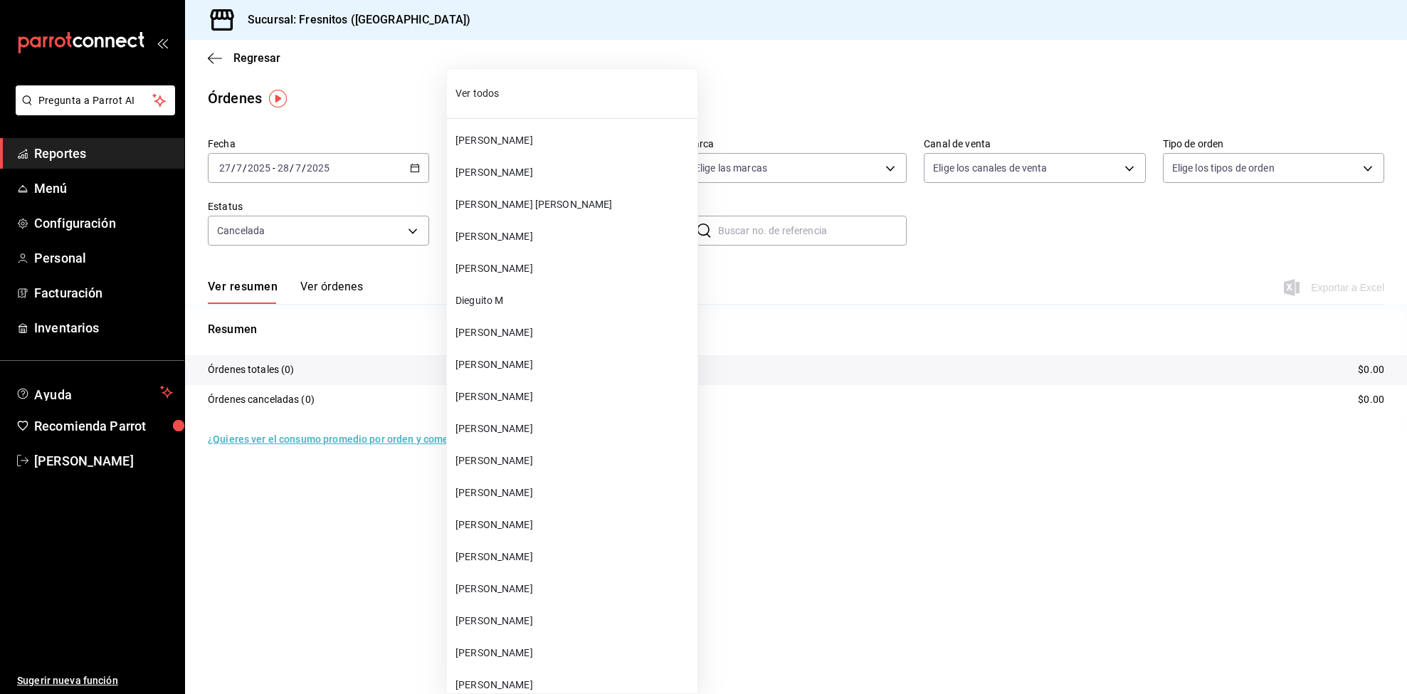
click at [555, 90] on span "Ver todos" at bounding box center [574, 93] width 236 height 15
type input "ALL"
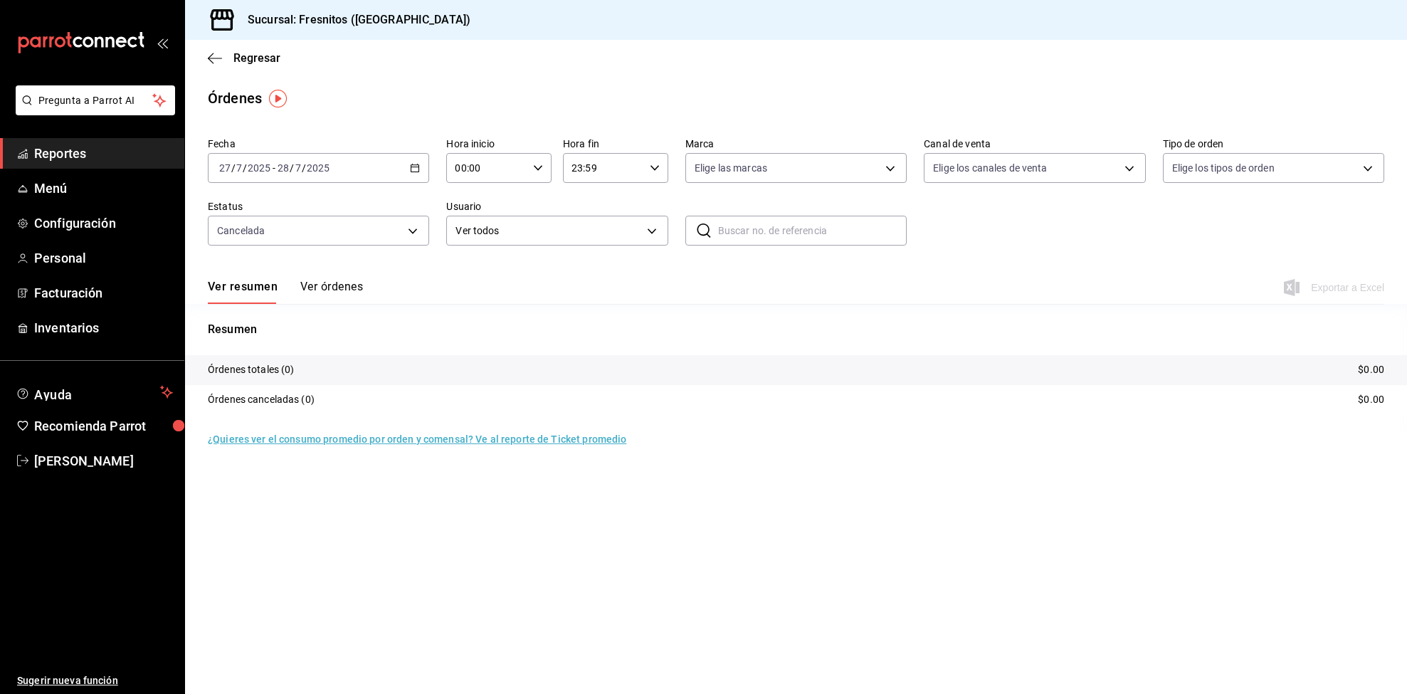
click at [415, 163] on icon "button" at bounding box center [415, 168] width 10 height 10
click at [413, 165] on \(Stroke\) "button" at bounding box center [415, 168] width 9 height 8
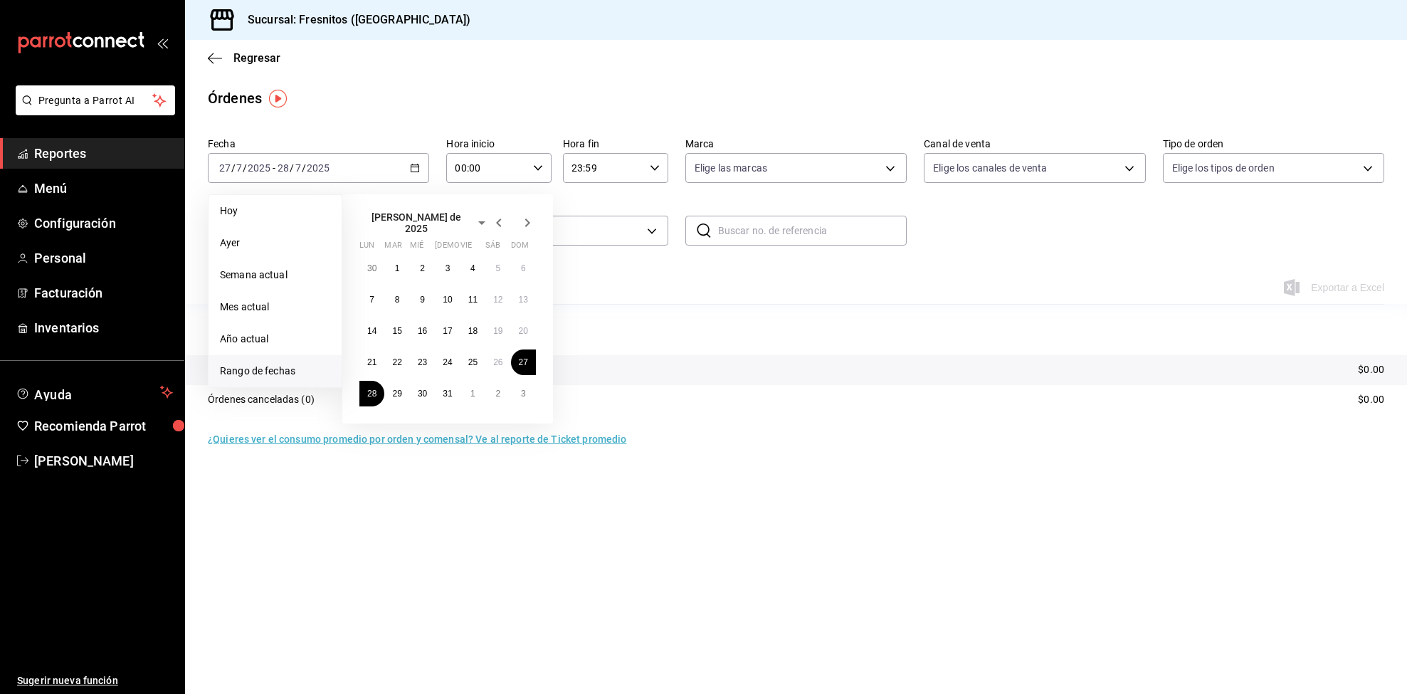
click at [498, 221] on icon "button" at bounding box center [498, 223] width 5 height 9
click at [498, 221] on icon "button" at bounding box center [498, 220] width 5 height 9
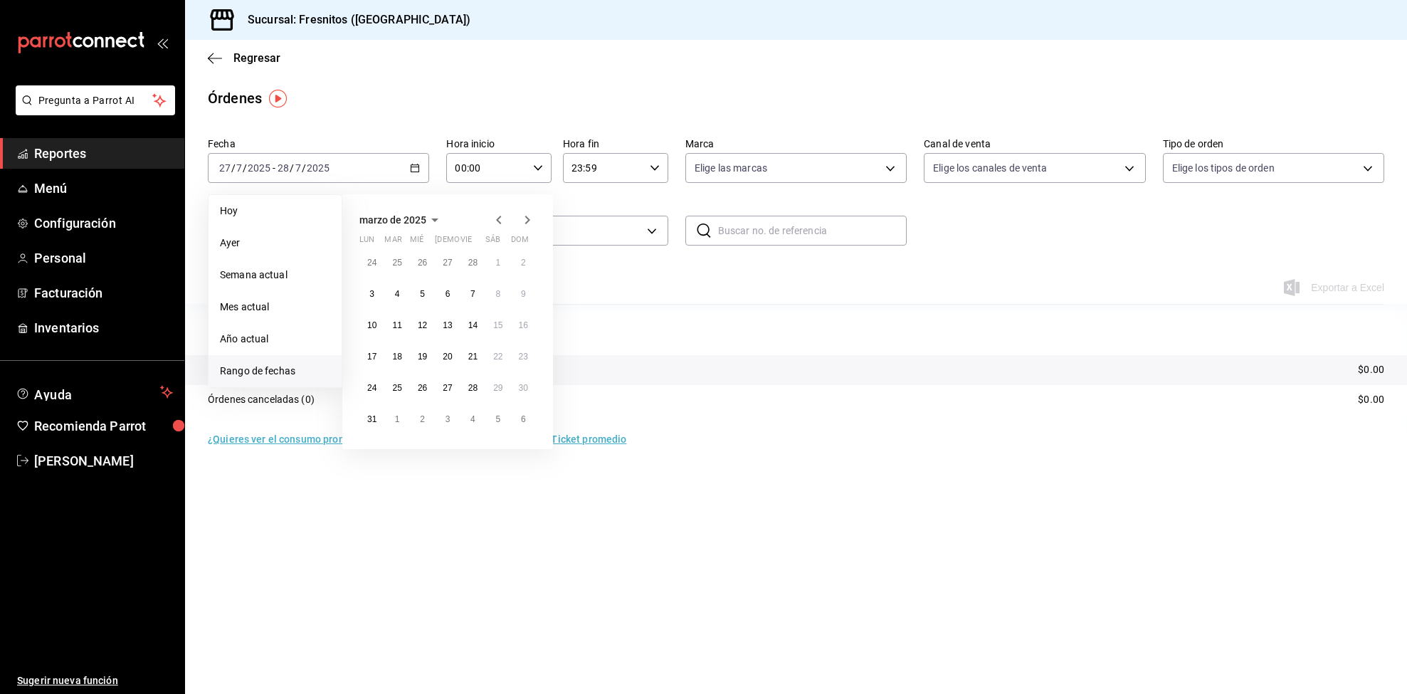
click at [498, 221] on icon "button" at bounding box center [498, 220] width 5 height 9
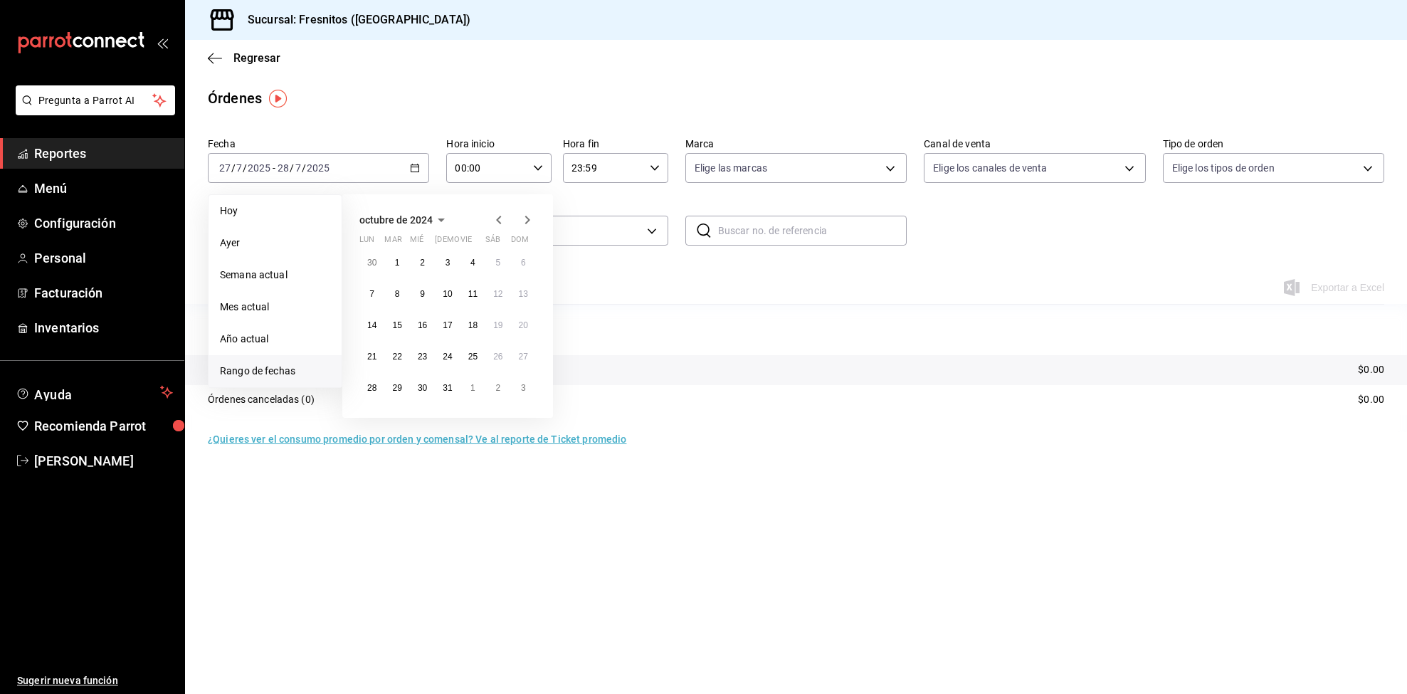
click at [498, 221] on icon "button" at bounding box center [498, 220] width 5 height 9
click at [498, 221] on icon "button" at bounding box center [498, 223] width 5 height 9
click at [524, 221] on icon "button" at bounding box center [527, 219] width 17 height 17
click at [524, 221] on icon "button" at bounding box center [527, 222] width 17 height 17
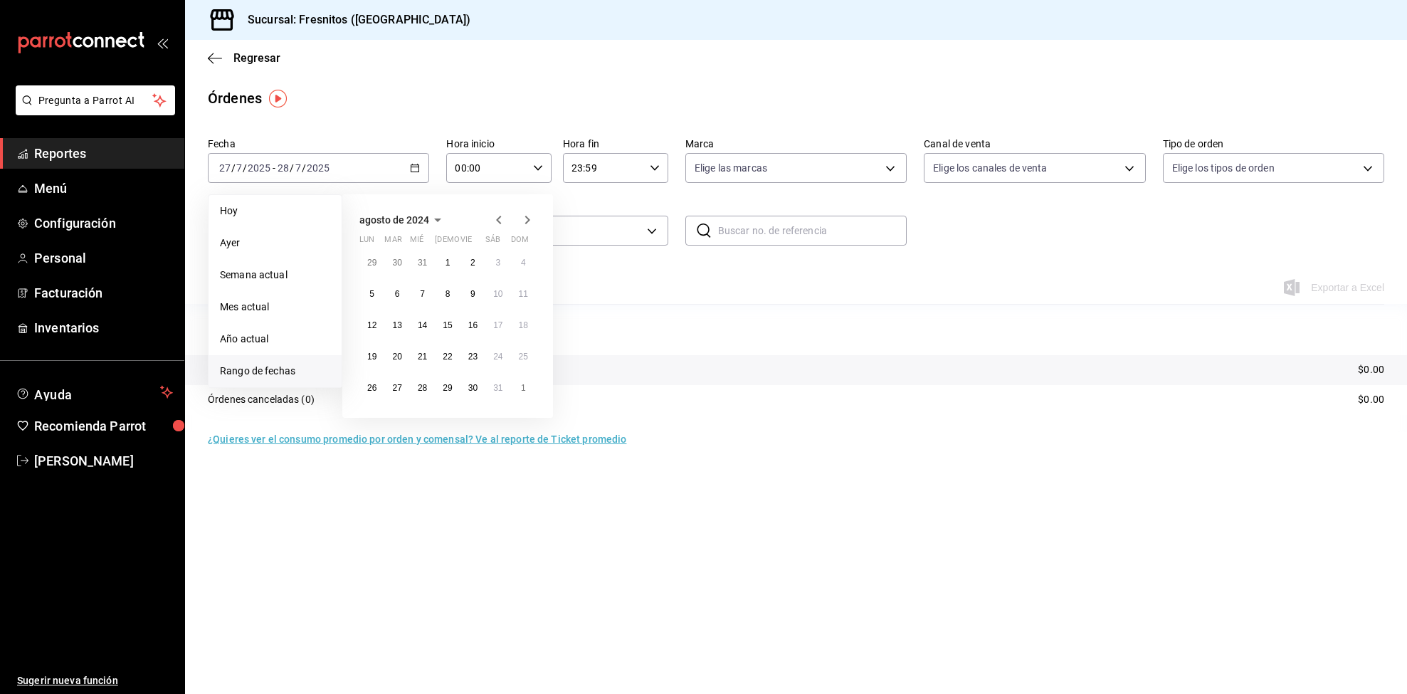
click at [524, 216] on icon "button" at bounding box center [527, 219] width 17 height 17
click at [525, 261] on abbr "1" at bounding box center [523, 263] width 5 height 10
click at [525, 219] on icon "button" at bounding box center [527, 219] width 17 height 17
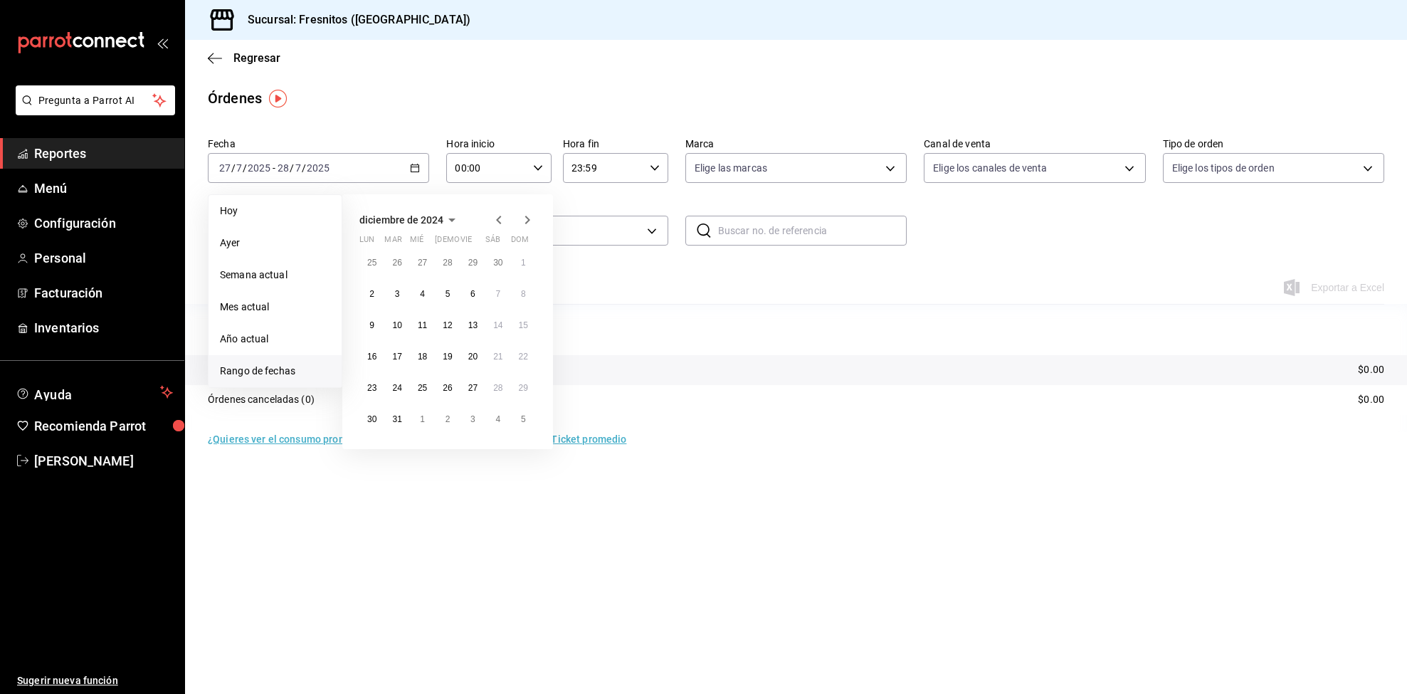
click at [525, 219] on icon "button" at bounding box center [527, 219] width 17 height 17
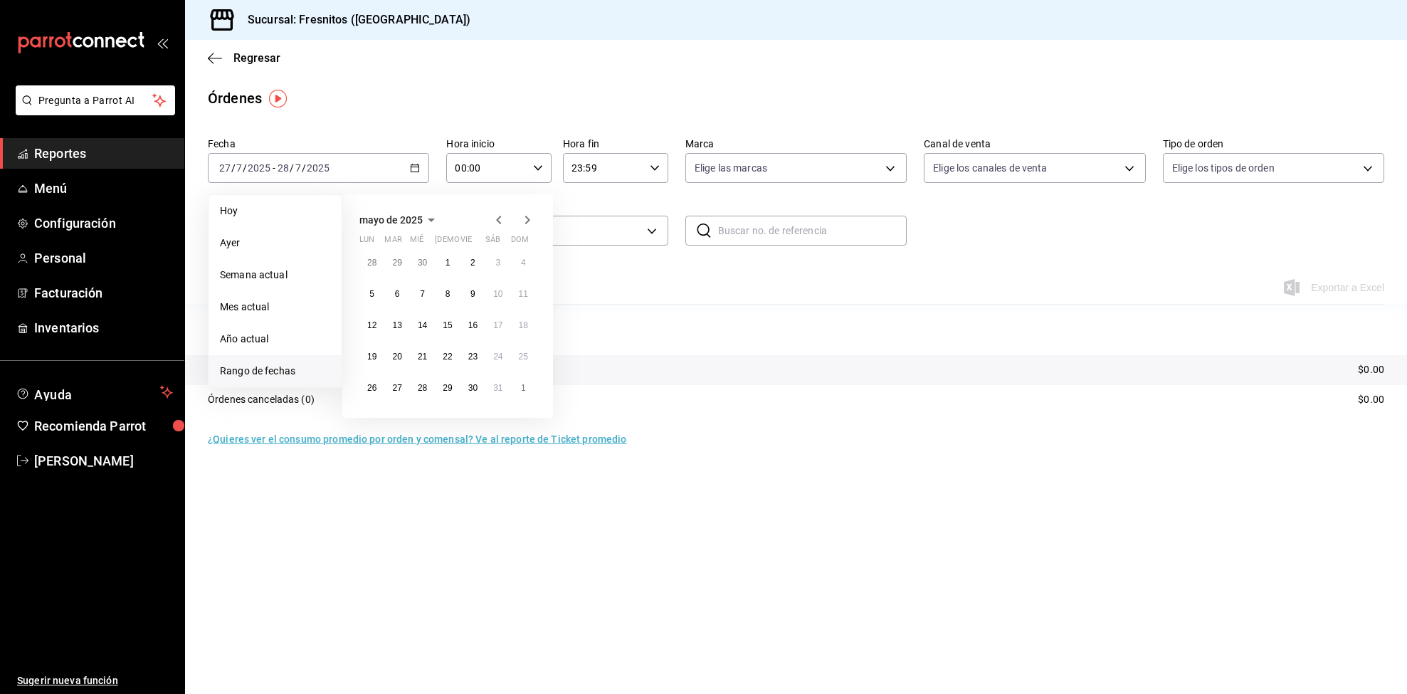
click at [525, 219] on icon "button" at bounding box center [527, 219] width 17 height 17
click at [391, 351] on button "23" at bounding box center [396, 357] width 25 height 26
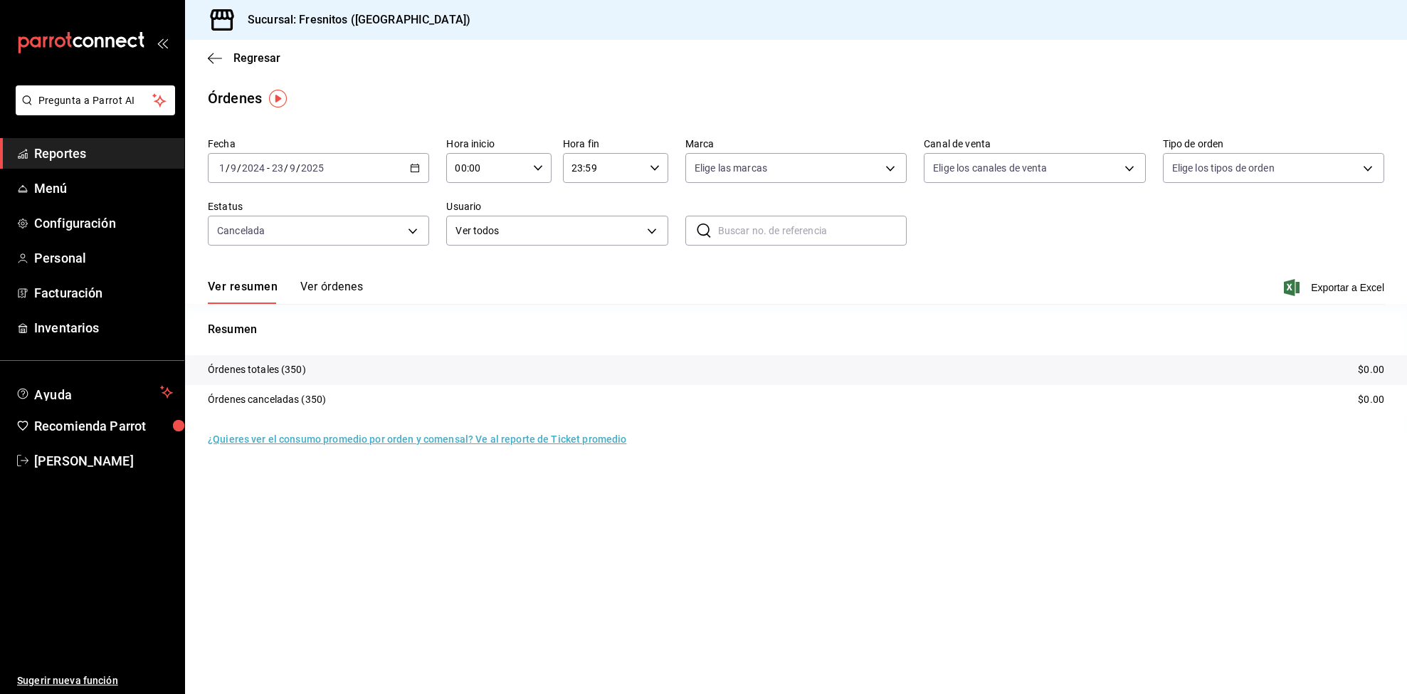
click at [359, 280] on button "Ver órdenes" at bounding box center [331, 292] width 63 height 24
click at [359, 280] on div "Ver resumen Ver órdenes" at bounding box center [285, 292] width 155 height 24
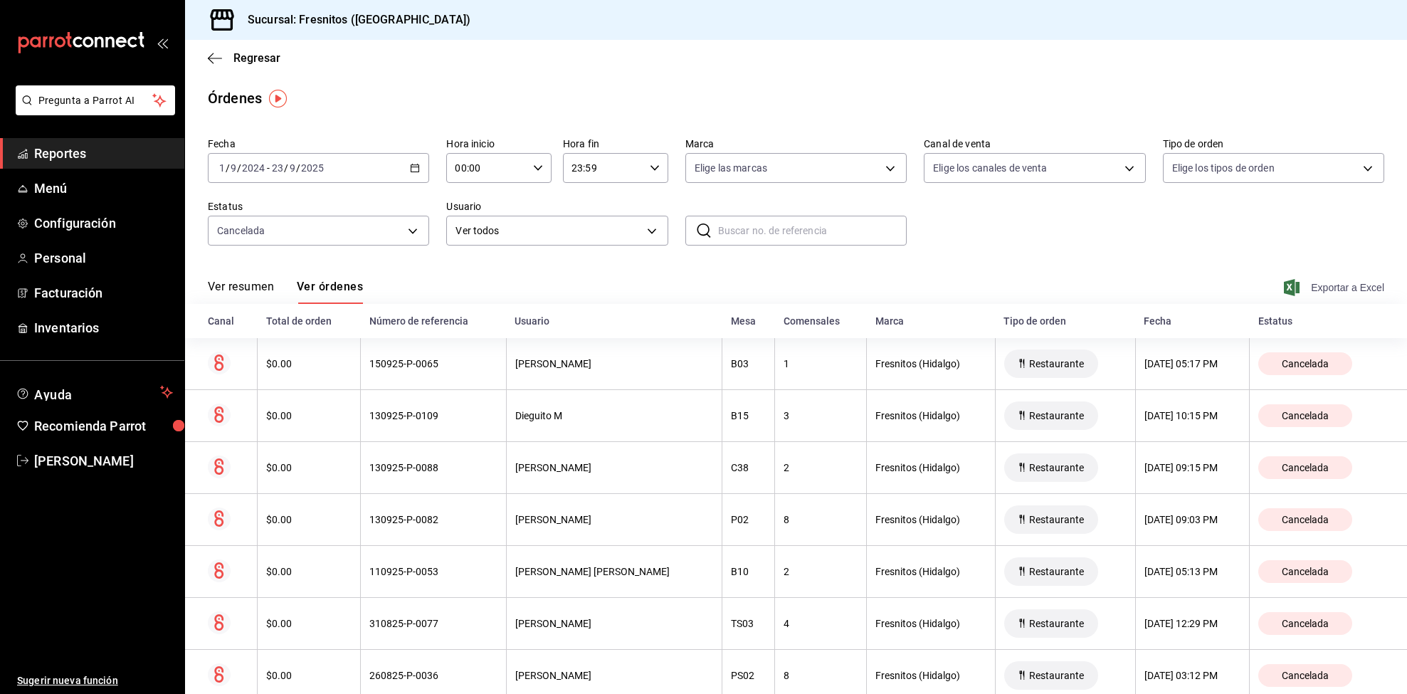
click at [1352, 282] on span "Exportar a Excel" at bounding box center [1336, 287] width 98 height 17
click at [410, 163] on icon "button" at bounding box center [415, 168] width 10 height 10
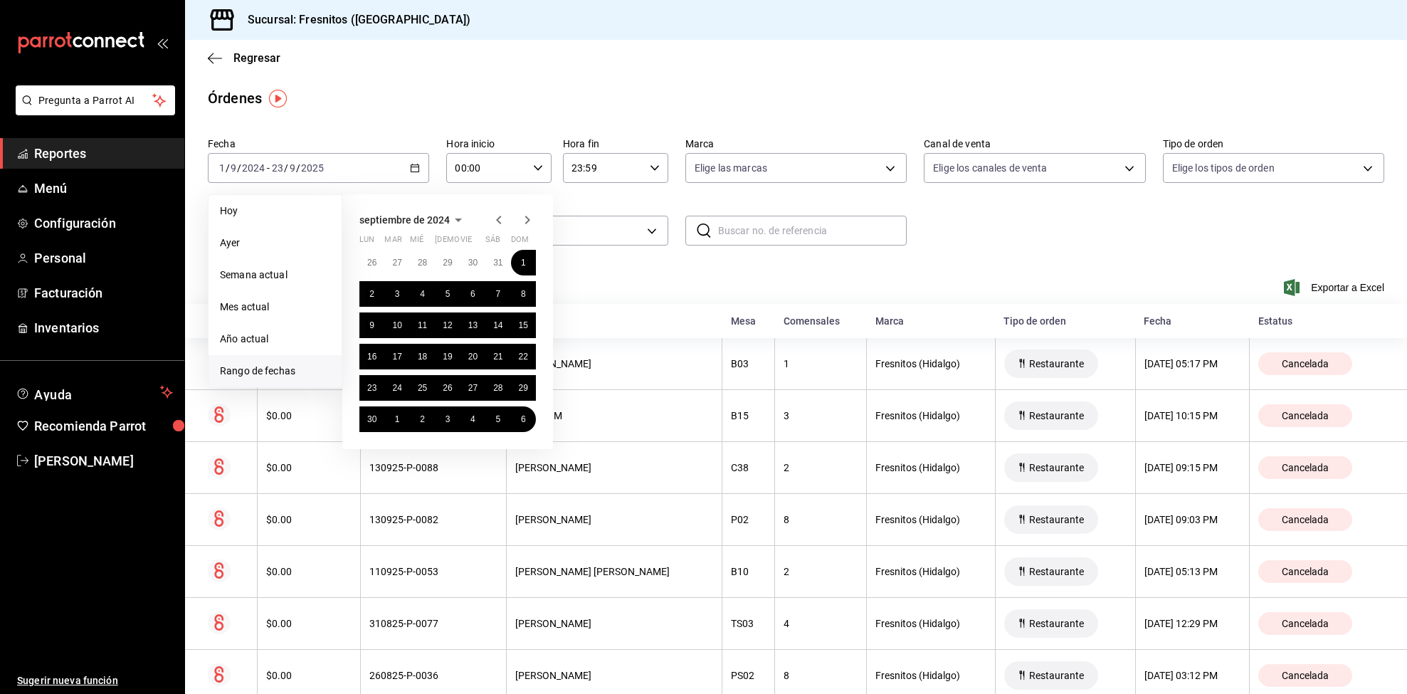
click at [526, 220] on icon "button" at bounding box center [527, 219] width 17 height 17
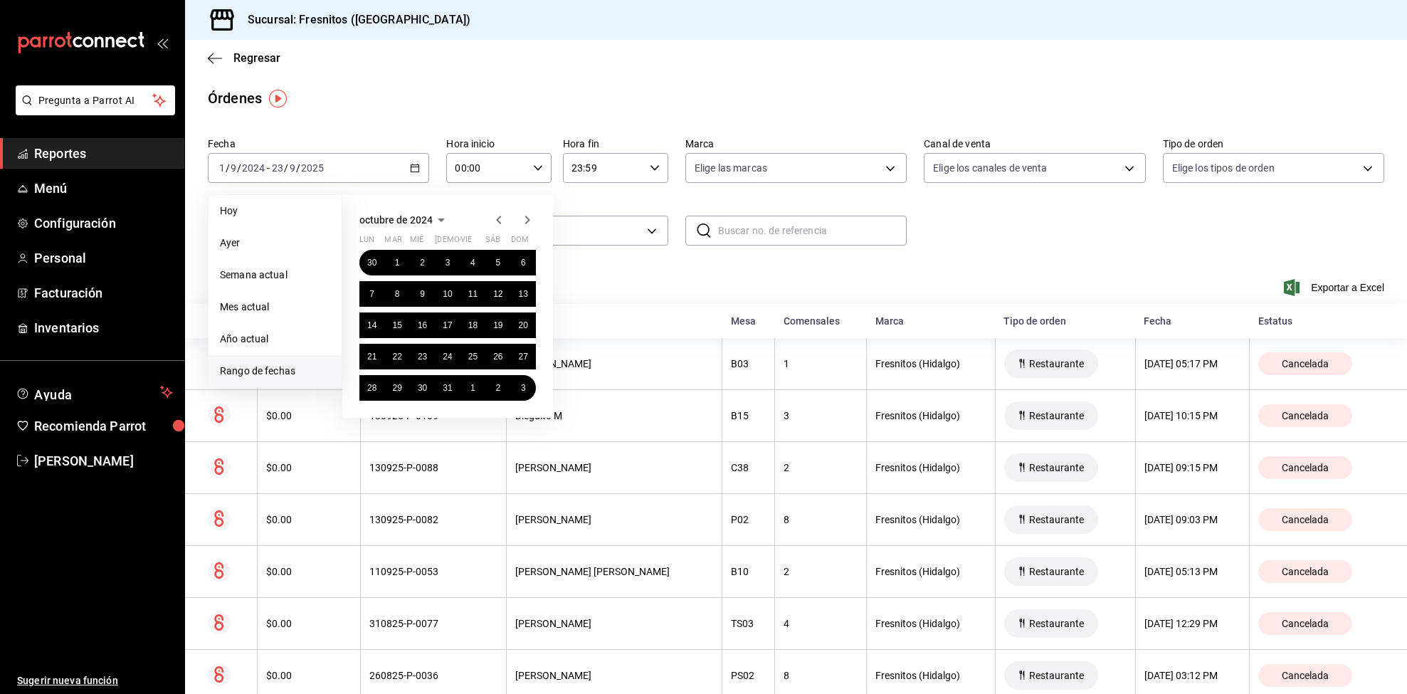
click at [498, 216] on icon "button" at bounding box center [498, 219] width 17 height 17
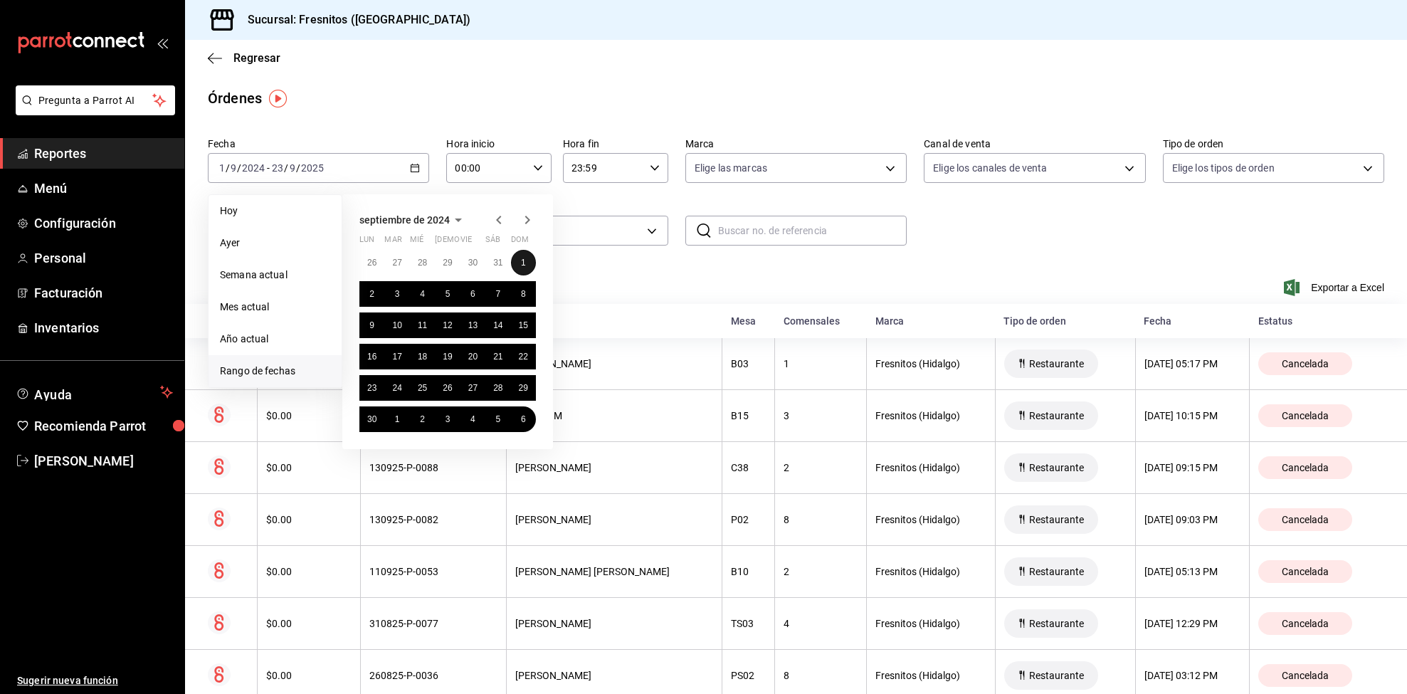
click at [524, 263] on abbr "1" at bounding box center [523, 263] width 5 height 10
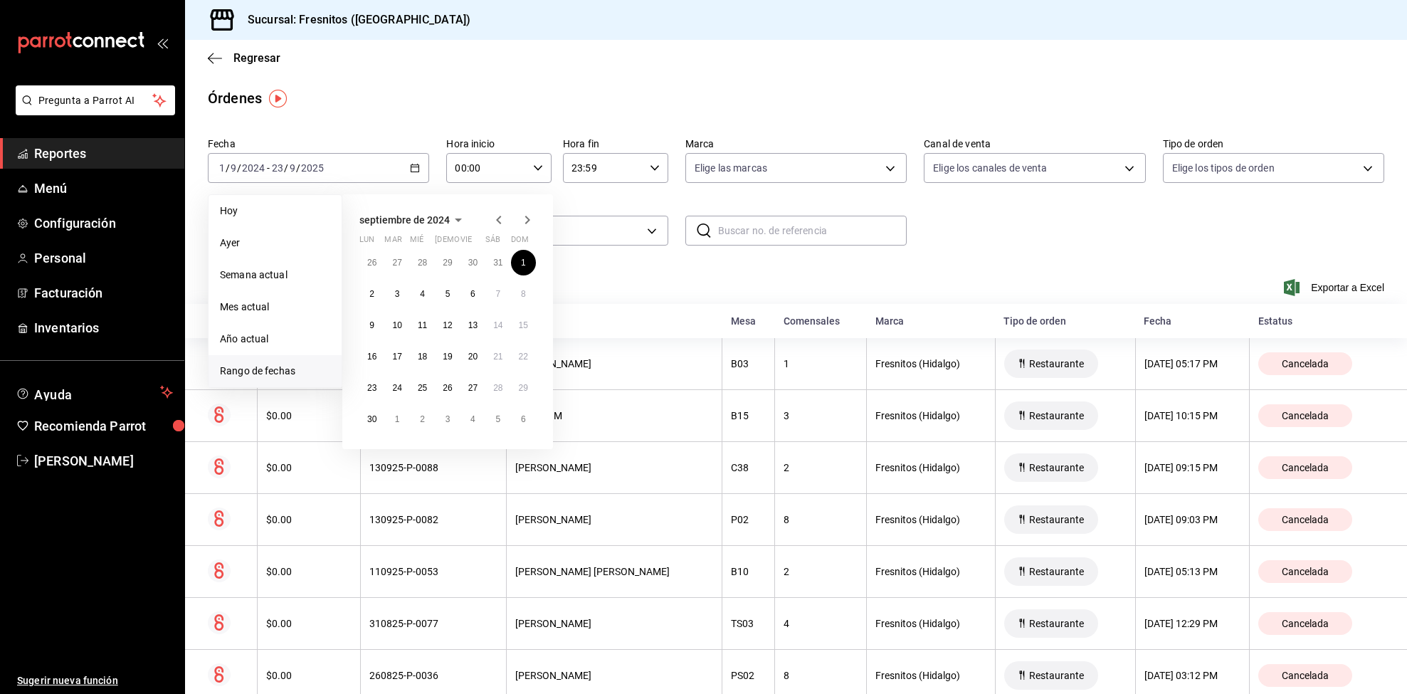
click at [525, 222] on icon "button" at bounding box center [527, 219] width 17 height 17
click at [525, 221] on icon "button" at bounding box center [527, 219] width 17 height 17
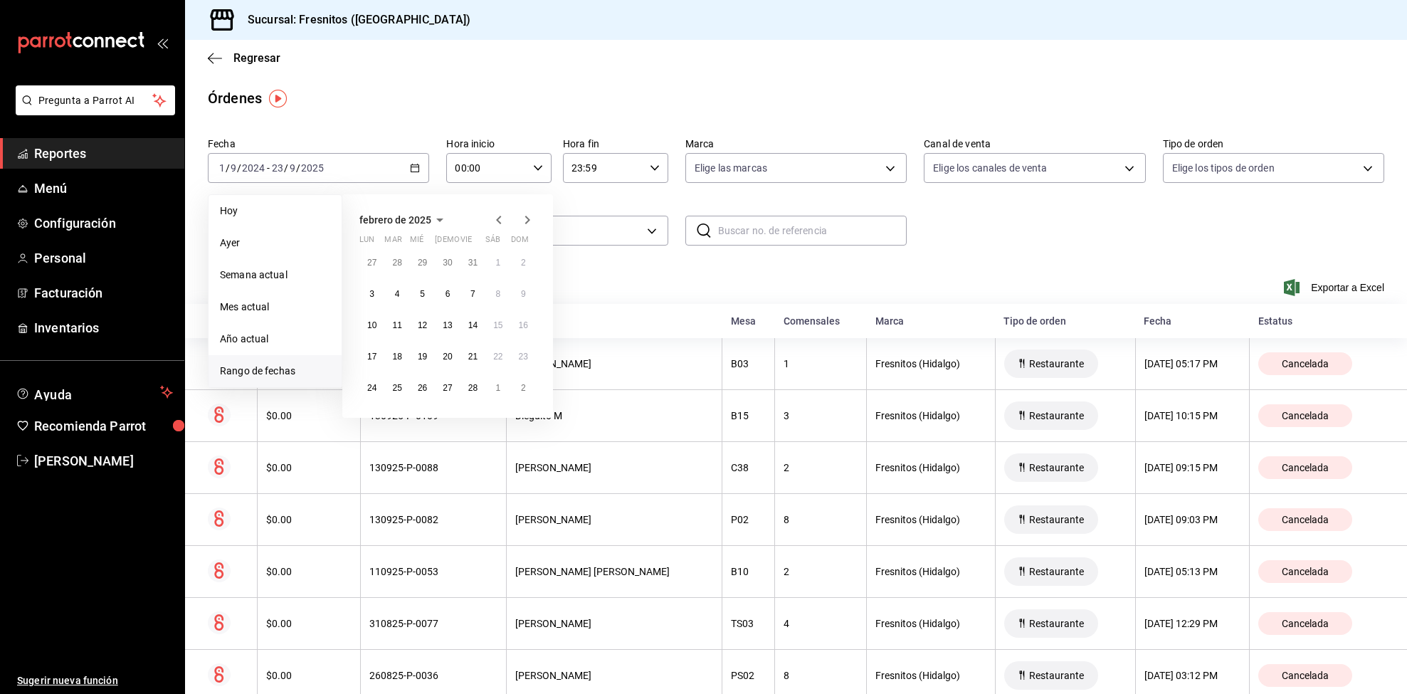
click at [525, 220] on icon "button" at bounding box center [527, 219] width 17 height 17
click at [524, 220] on icon "button" at bounding box center [527, 219] width 17 height 17
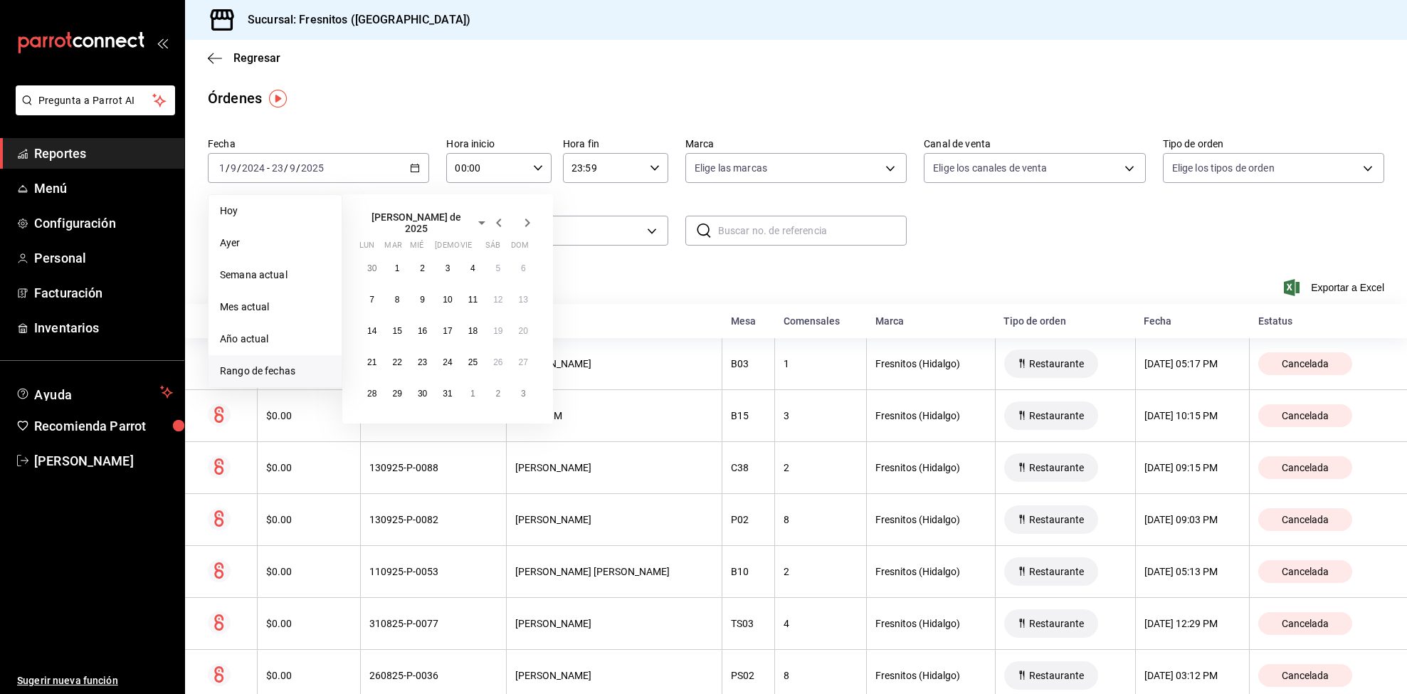
click at [524, 220] on icon "button" at bounding box center [527, 222] width 17 height 17
click at [524, 220] on icon "button" at bounding box center [527, 219] width 17 height 17
click at [473, 268] on abbr "5" at bounding box center [472, 263] width 5 height 10
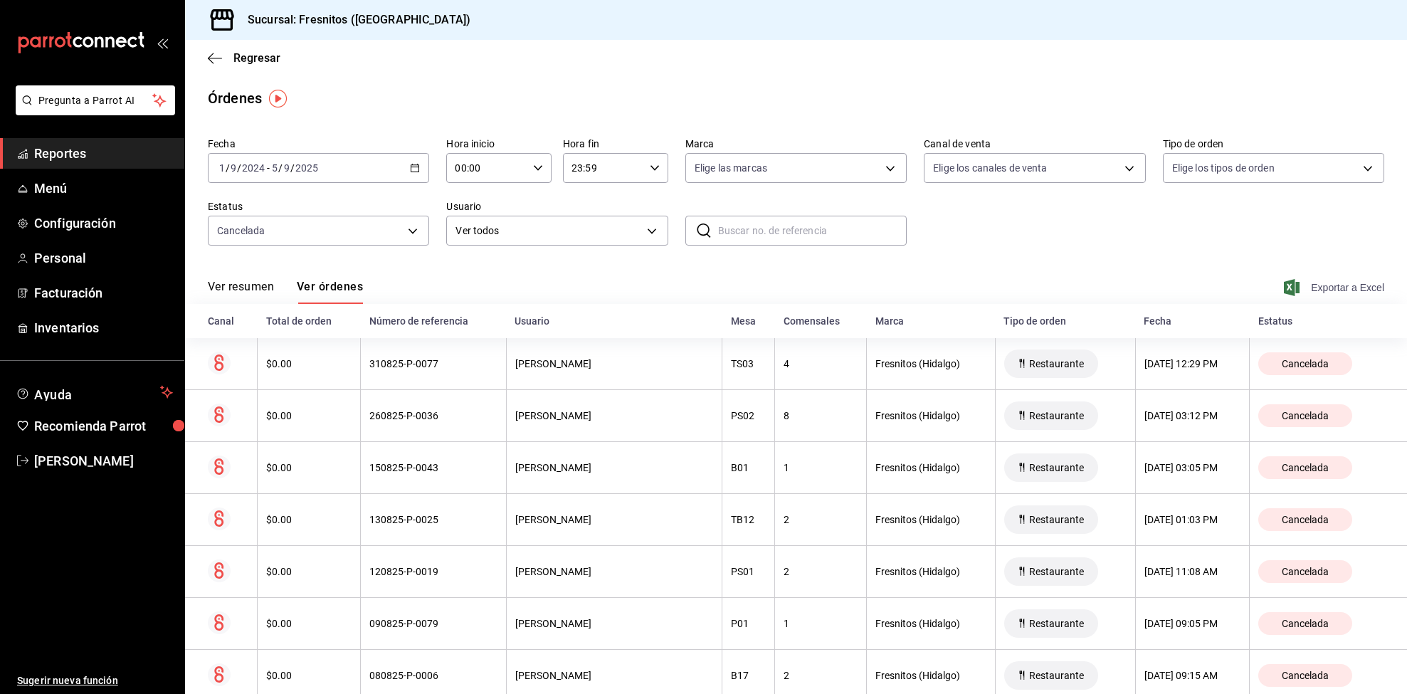
click at [1337, 290] on span "Exportar a Excel" at bounding box center [1336, 287] width 98 height 17
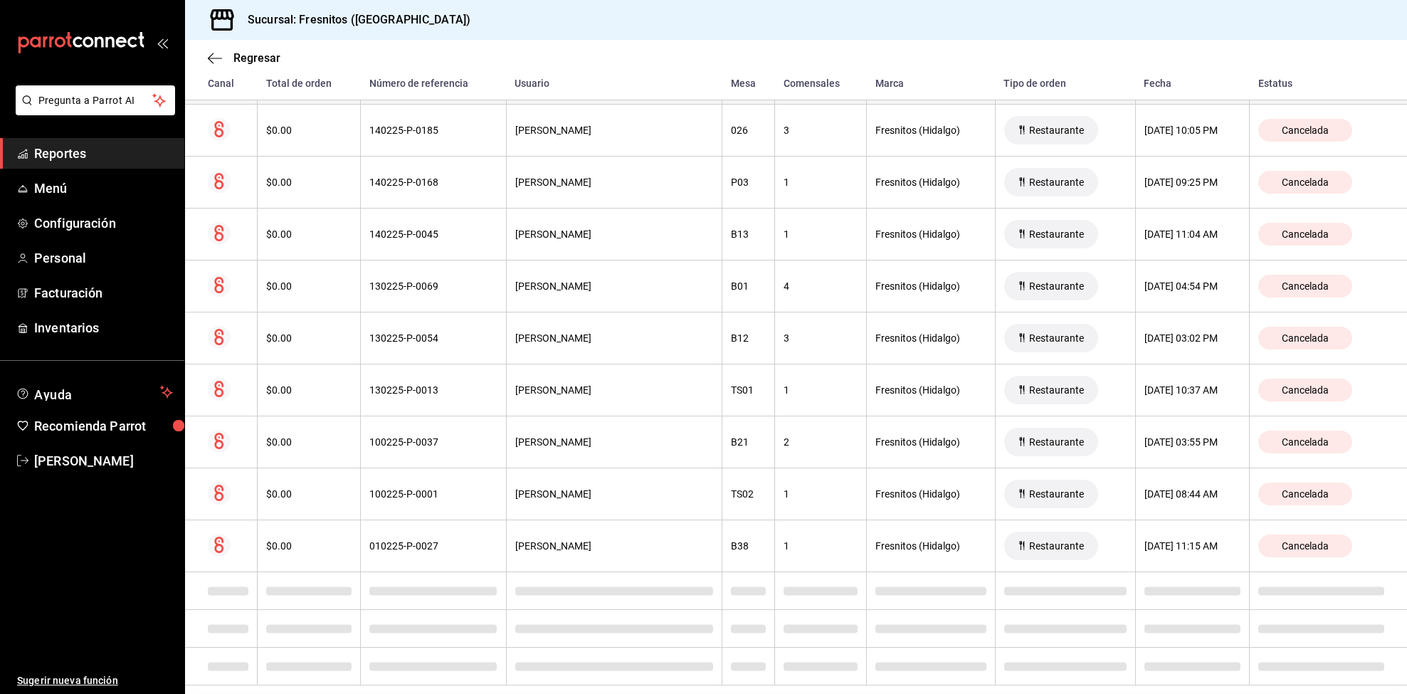
scroll to position [5042, 0]
